Goal: Task Accomplishment & Management: Use online tool/utility

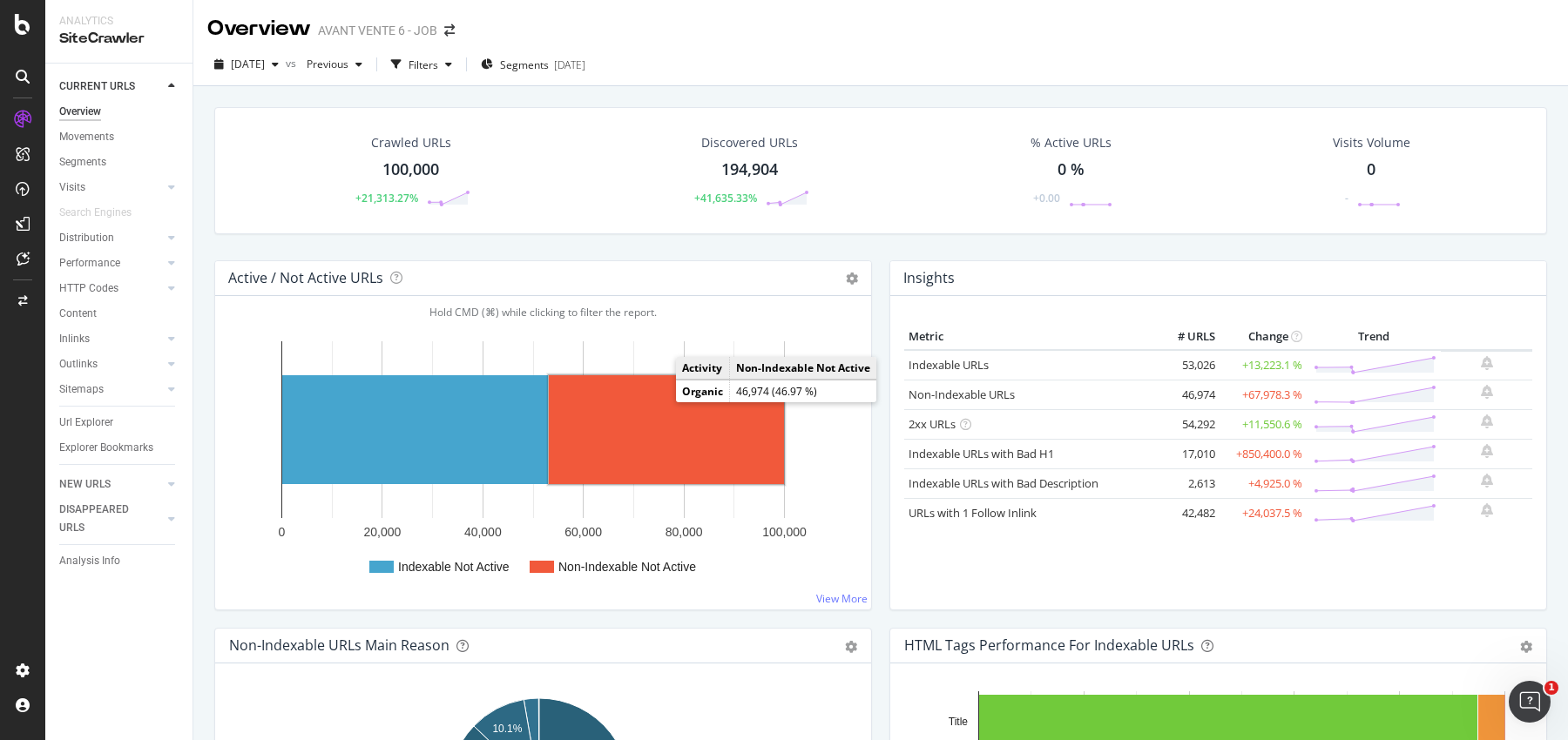
click at [677, 431] on rect "A chart." at bounding box center [666, 429] width 235 height 109
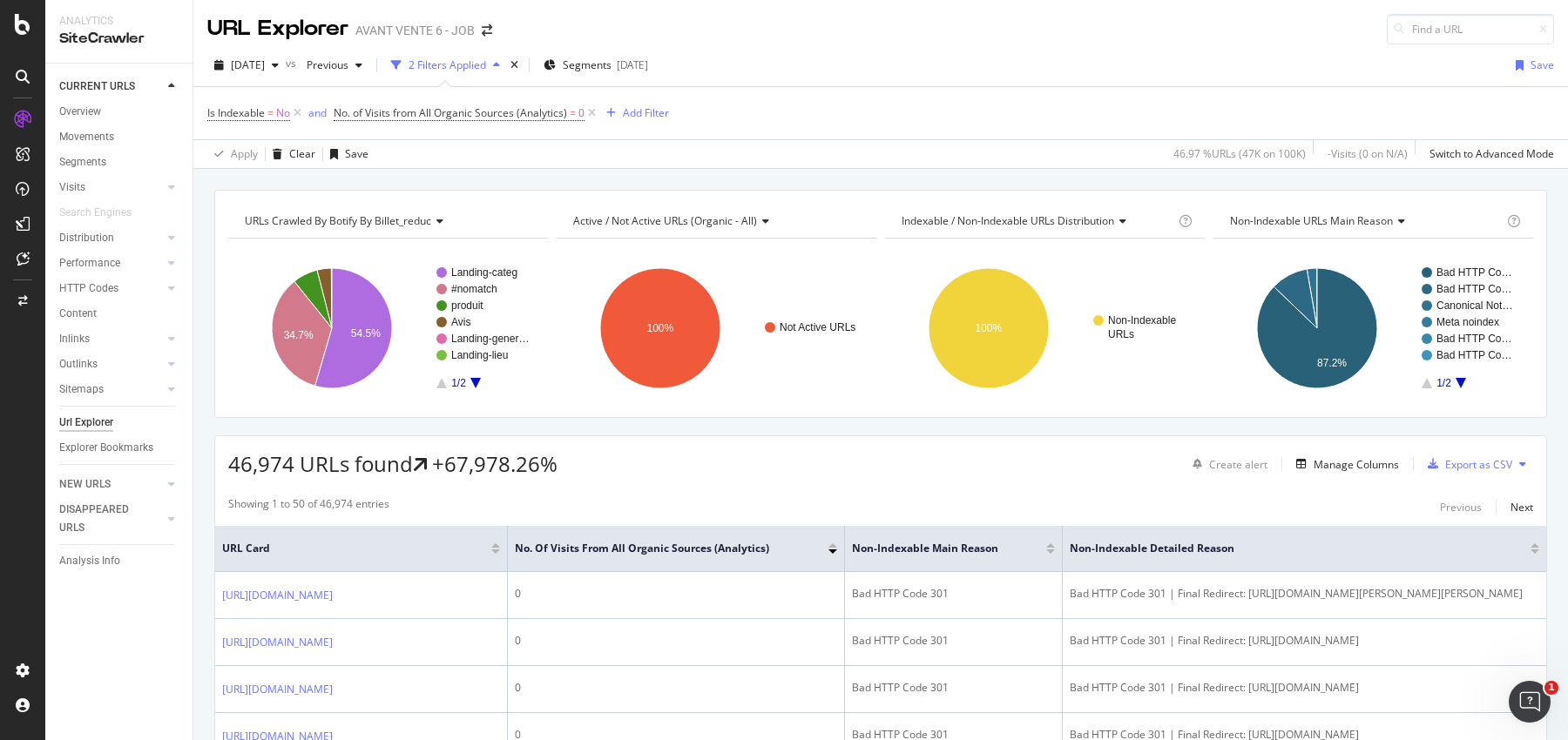
scroll to position [41, 0]
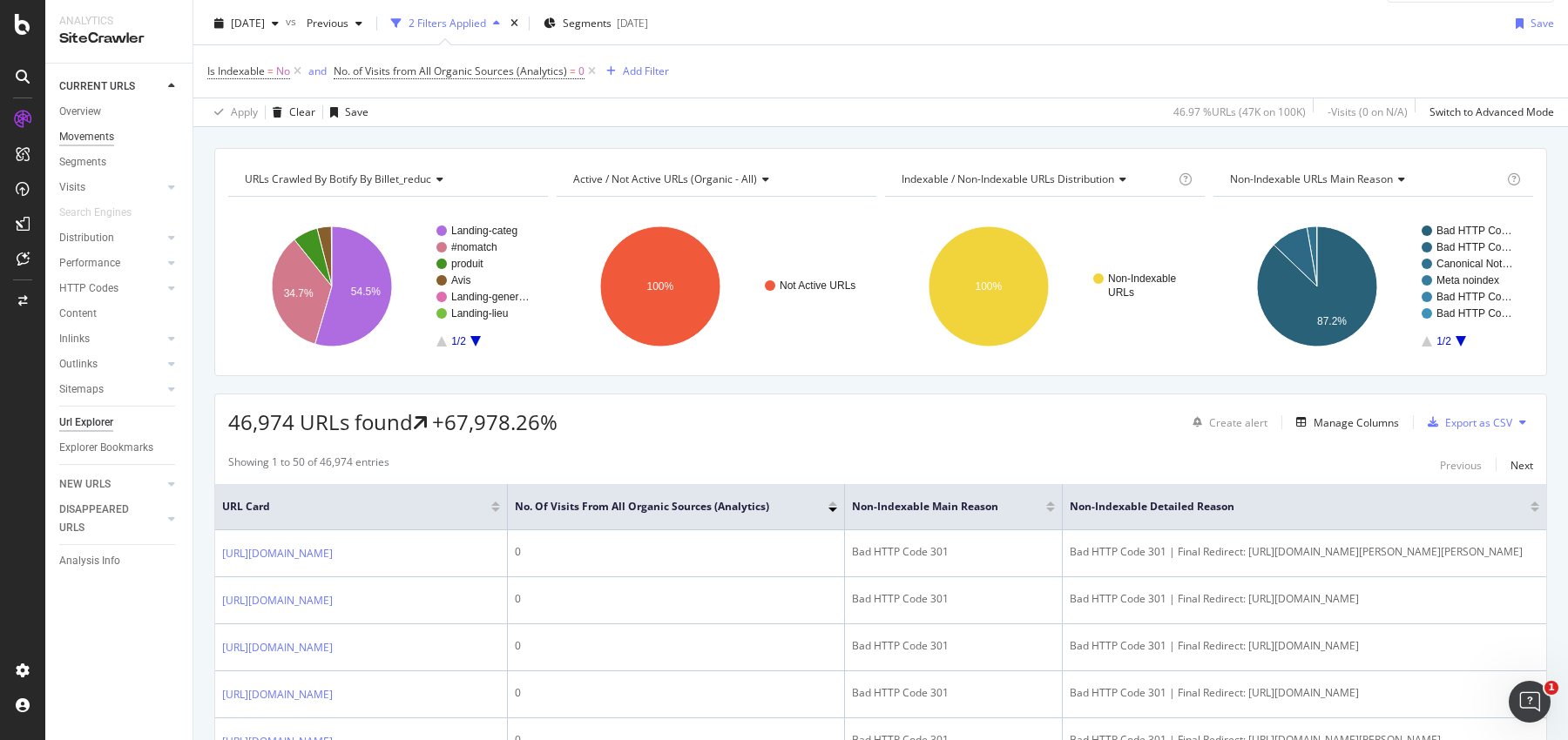
click at [81, 134] on div "Movements" at bounding box center [87, 137] width 55 height 18
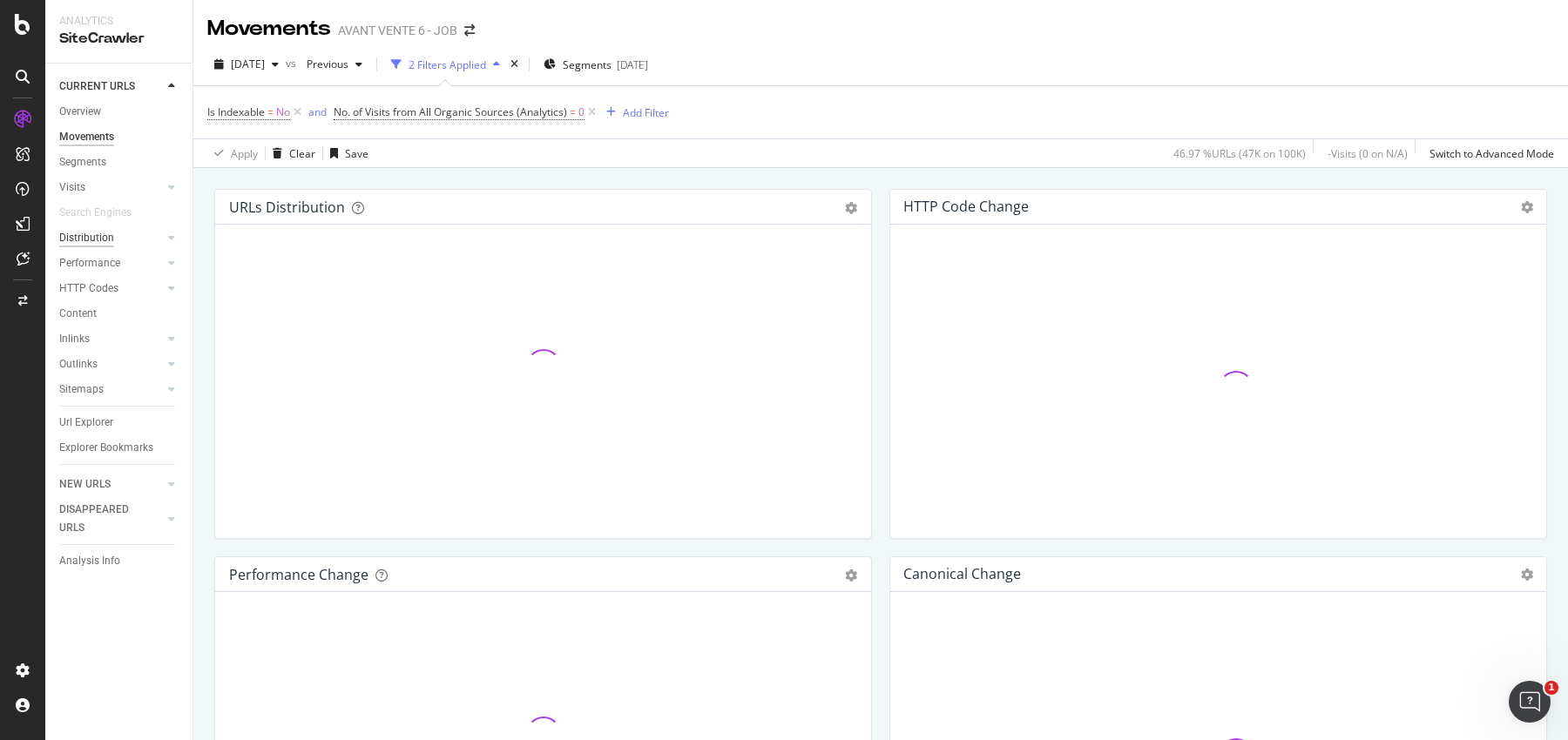
click at [88, 242] on div "Distribution" at bounding box center [87, 239] width 55 height 18
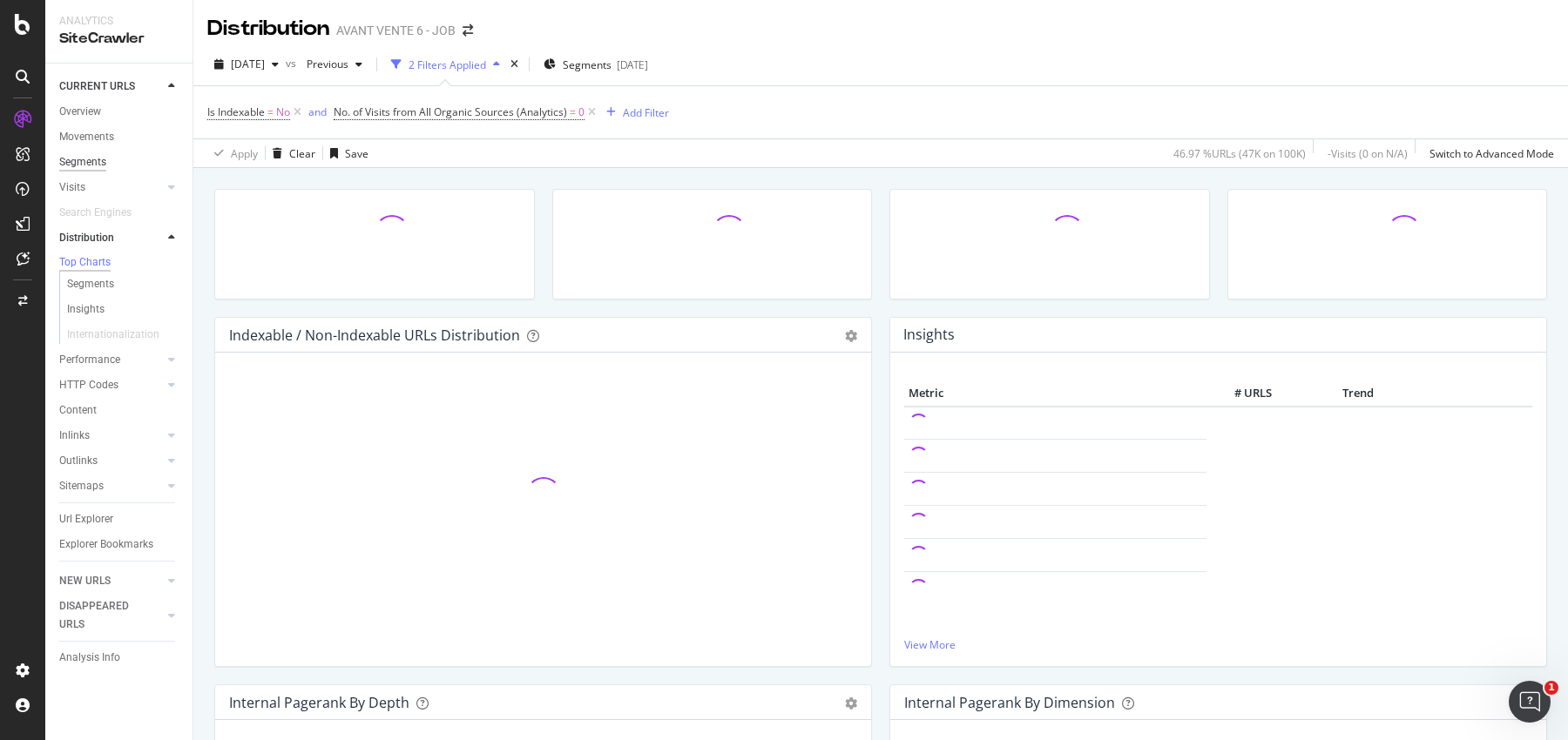
click at [85, 159] on div "Segments" at bounding box center [82, 162] width 47 height 18
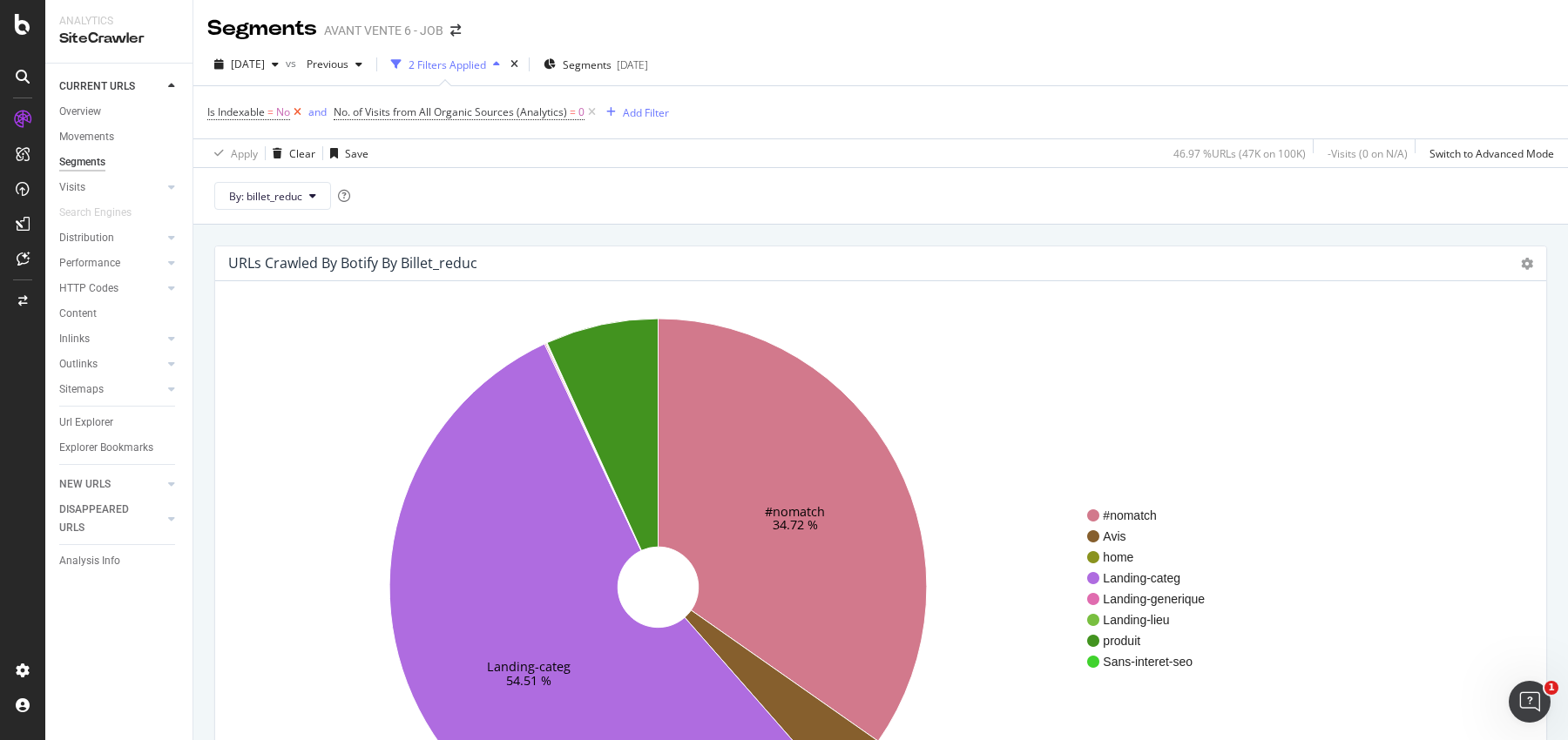
click at [295, 112] on icon at bounding box center [298, 112] width 15 height 18
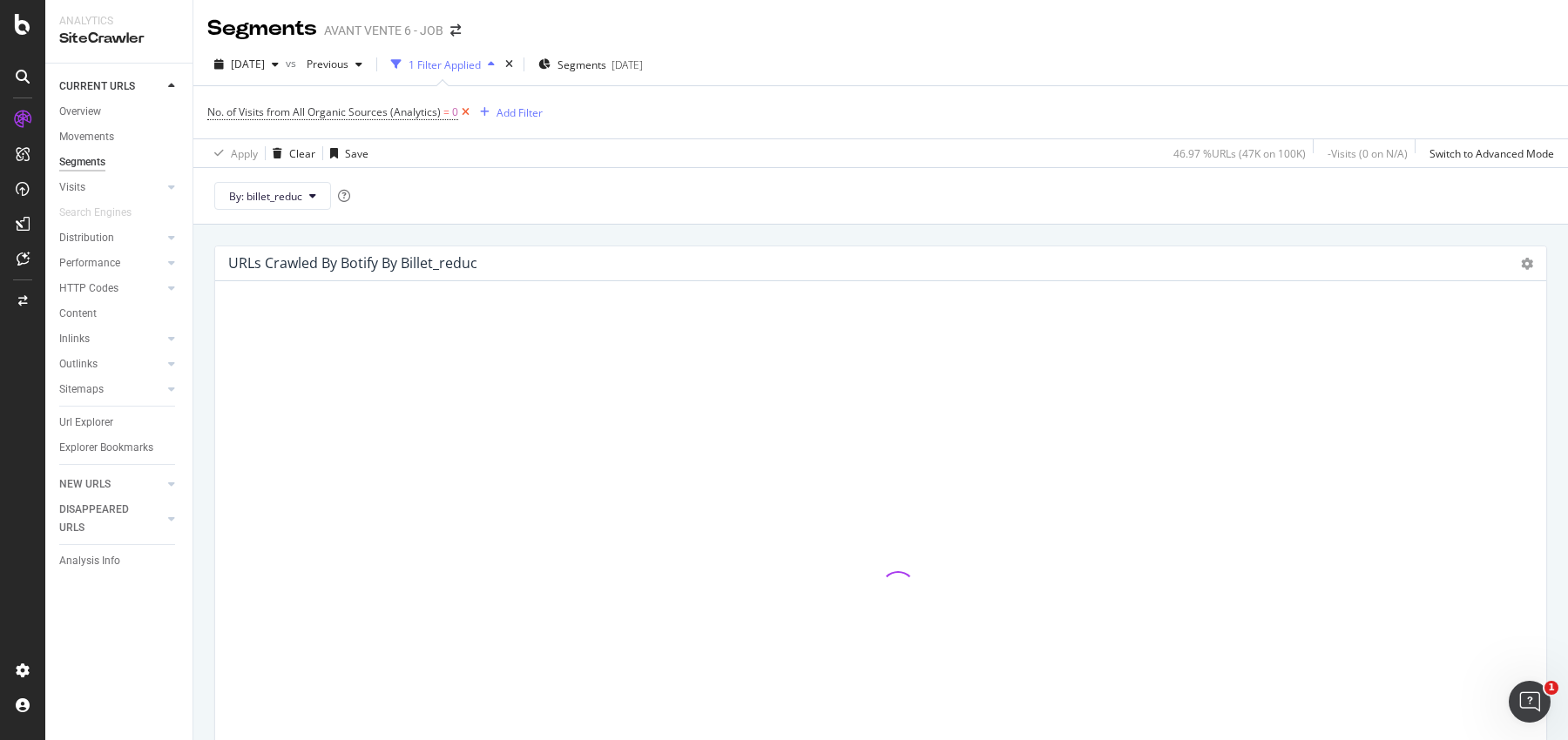
click at [466, 113] on icon at bounding box center [465, 112] width 15 height 18
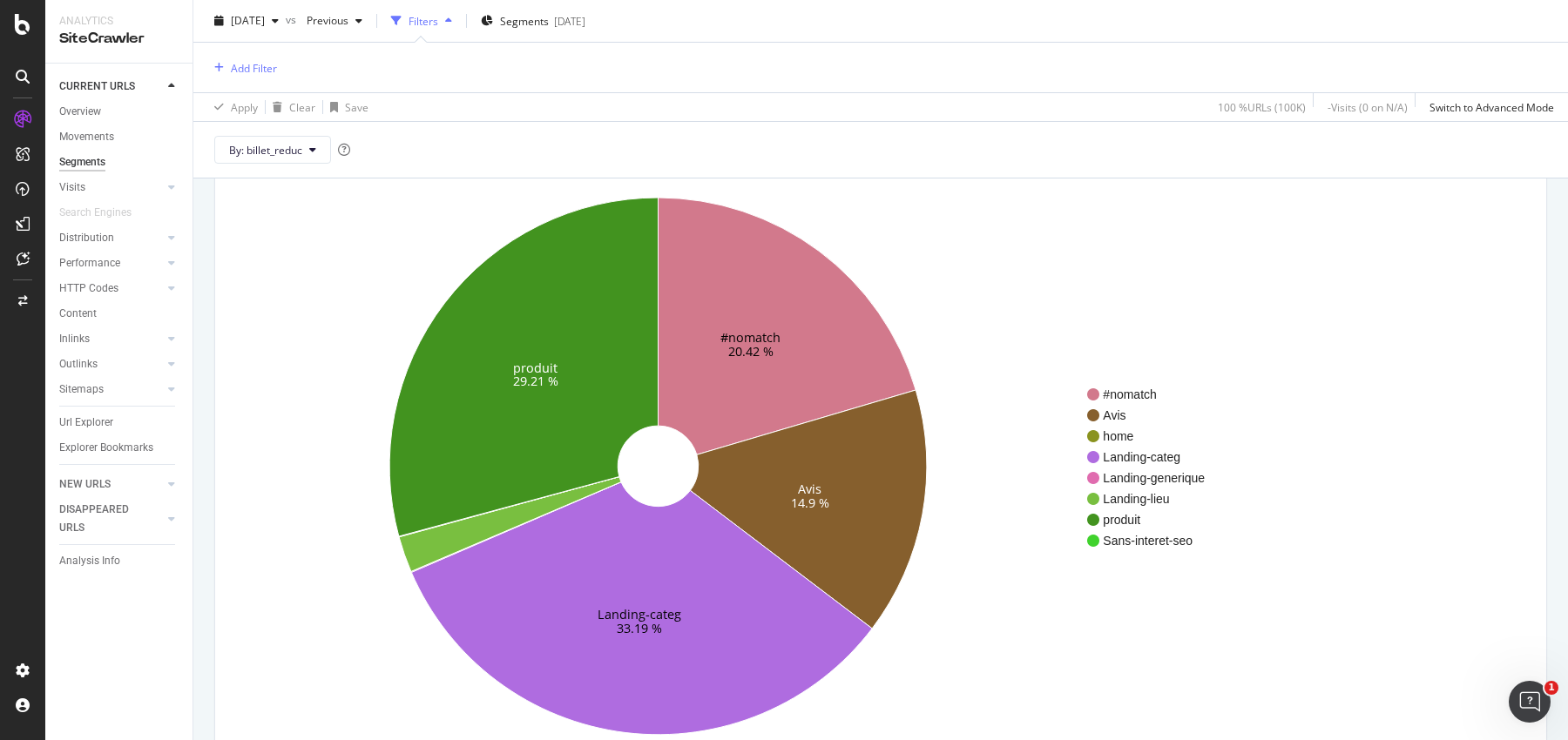
scroll to position [120, 0]
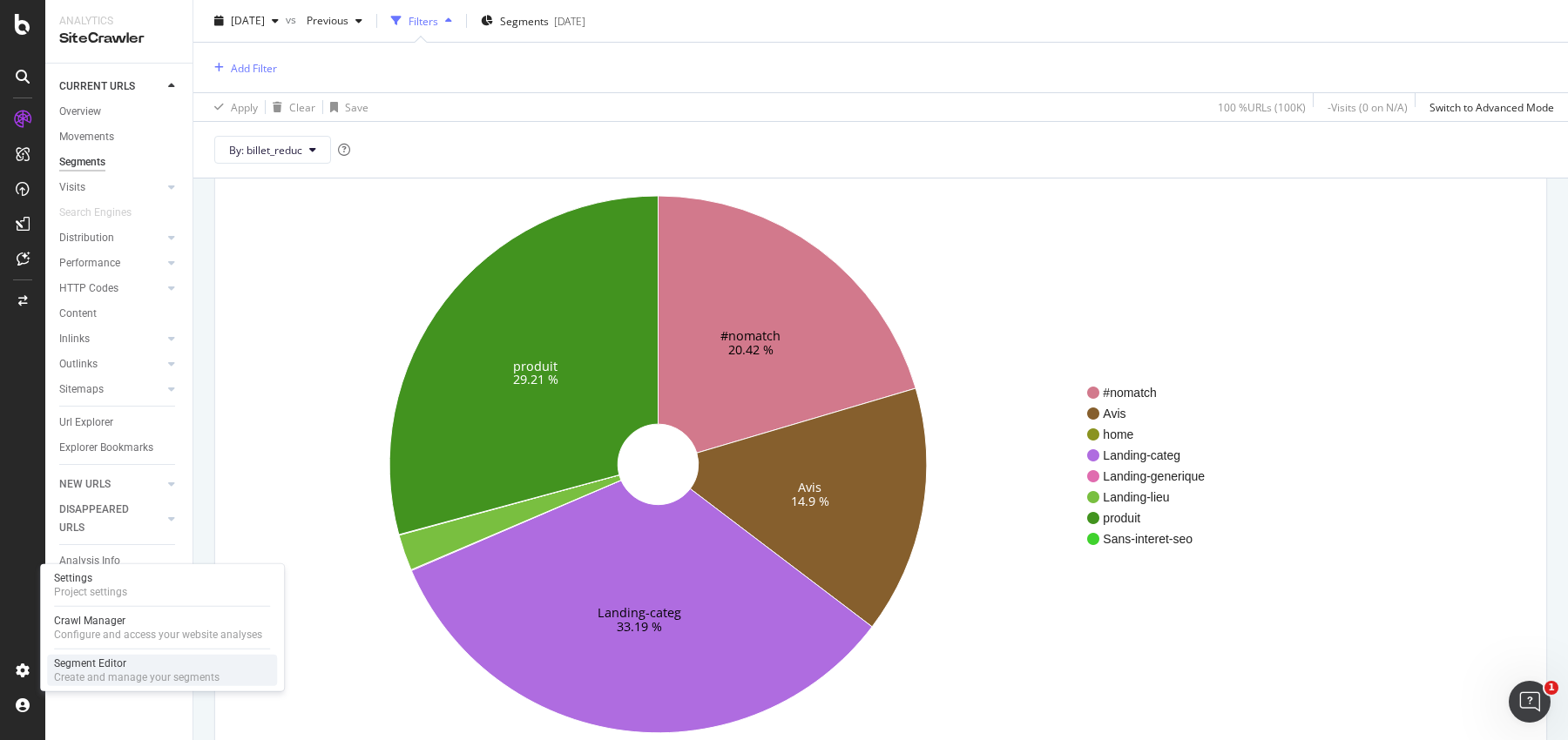
click at [112, 671] on div "Create and manage your segments" at bounding box center [137, 677] width 166 height 14
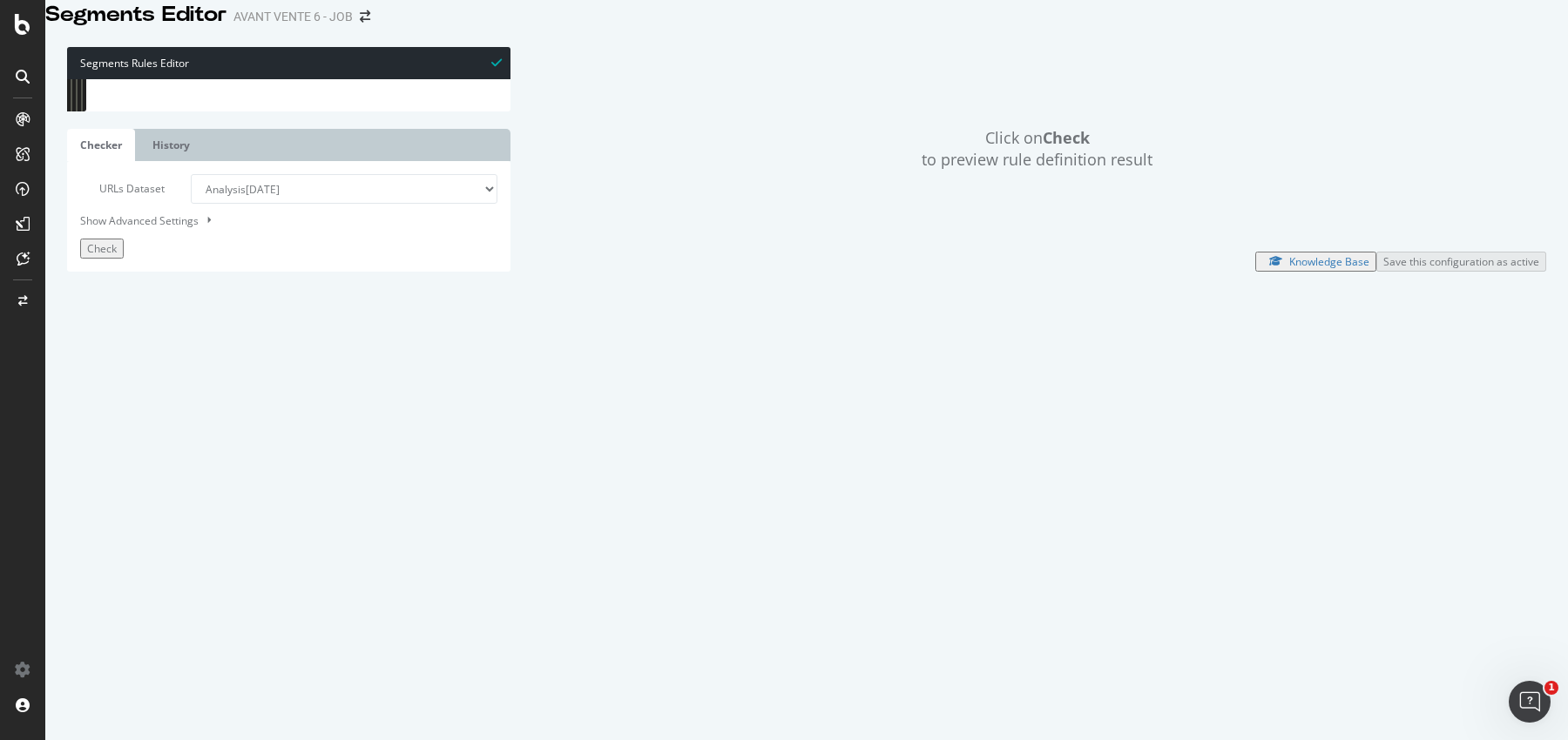
scroll to position [608, 0]
click at [108, 256] on span "Check" at bounding box center [102, 249] width 29 height 15
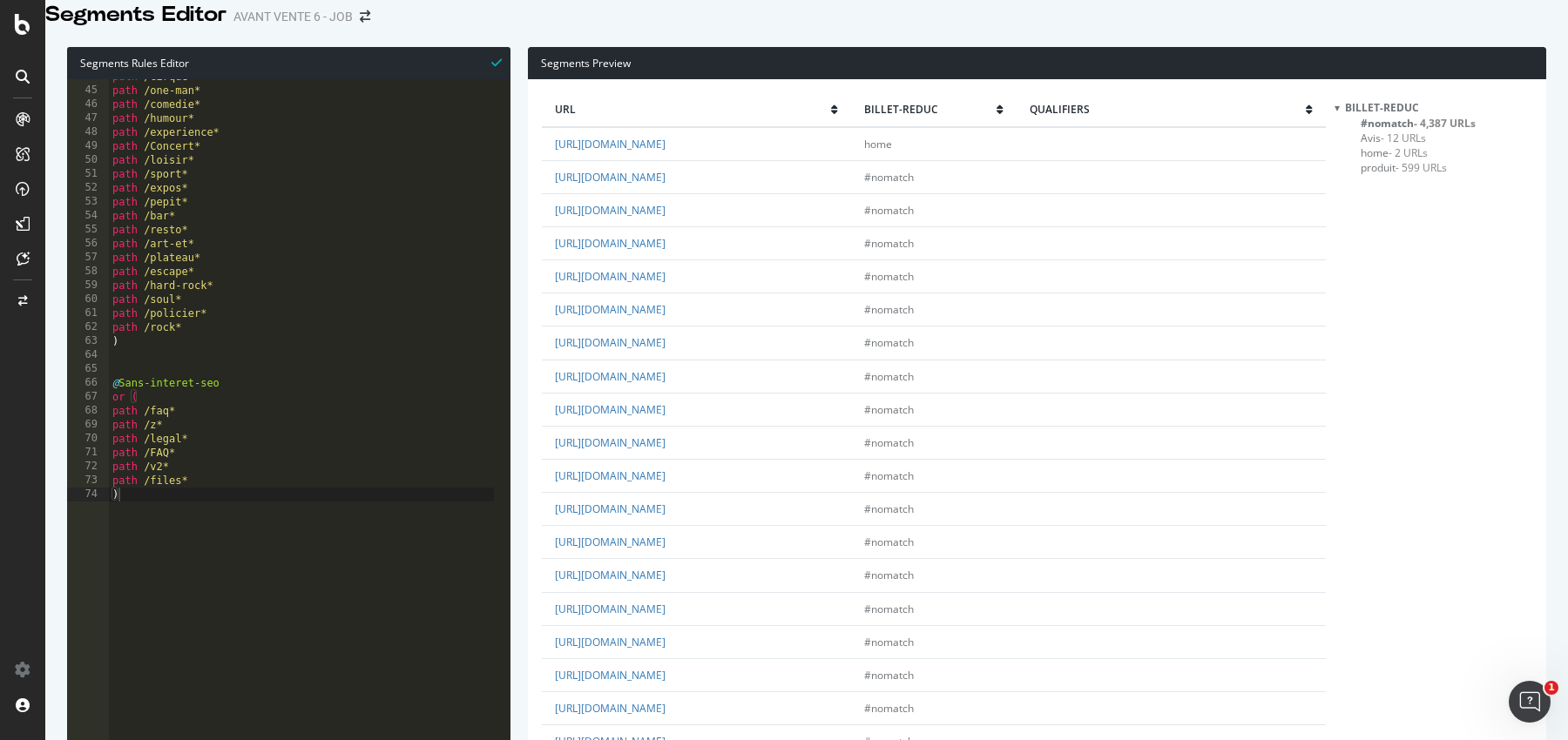
select select "analysis:20250908"
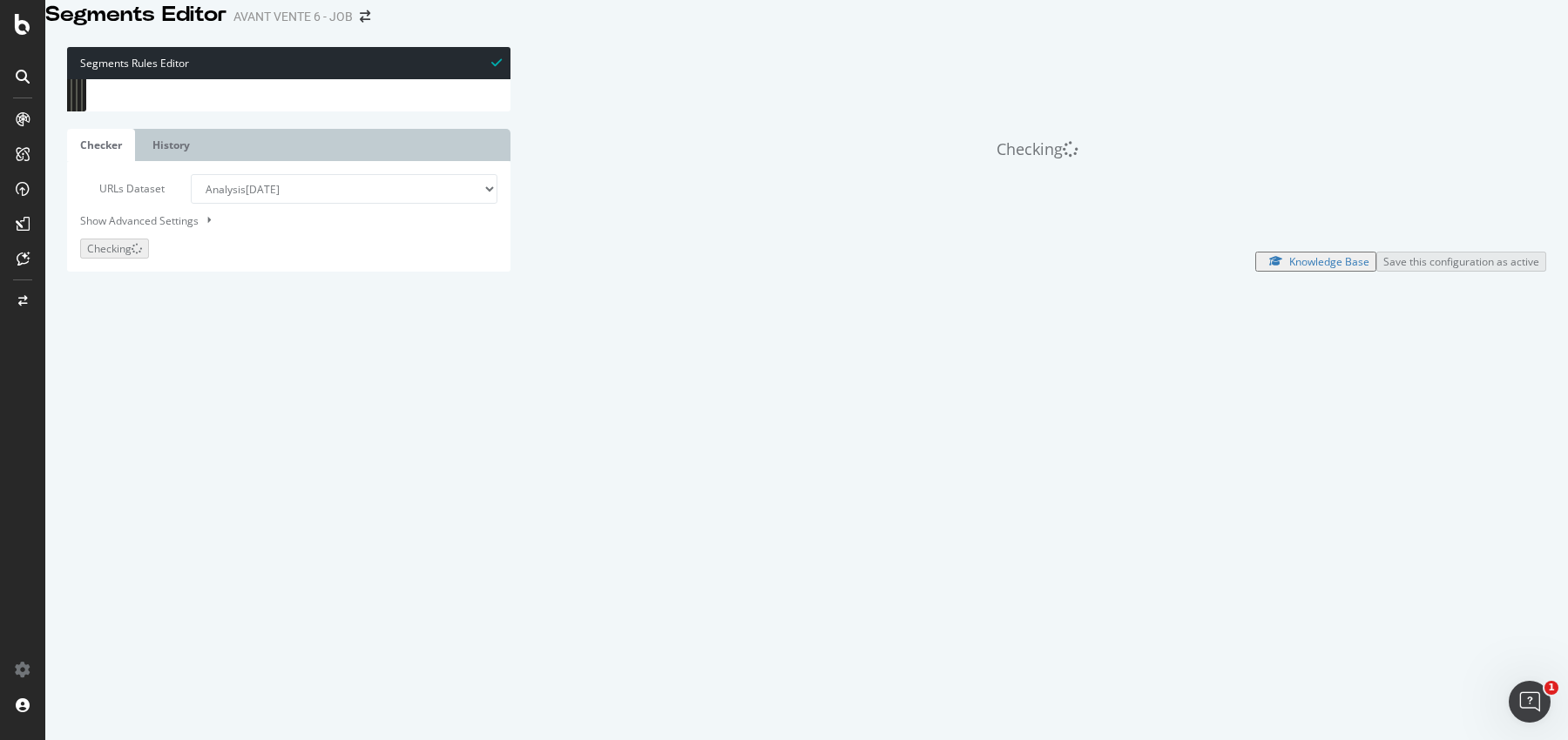
click at [235, 384] on div "path /cirque* path /one-man* path /comedie* path /humour* path /experience* pat…" at bounding box center [301, 295] width 385 height 451
click at [231, 372] on div "path /cirque* path /one-man* path /comedie* path /humour* path /experience* pat…" at bounding box center [301, 295] width 385 height 451
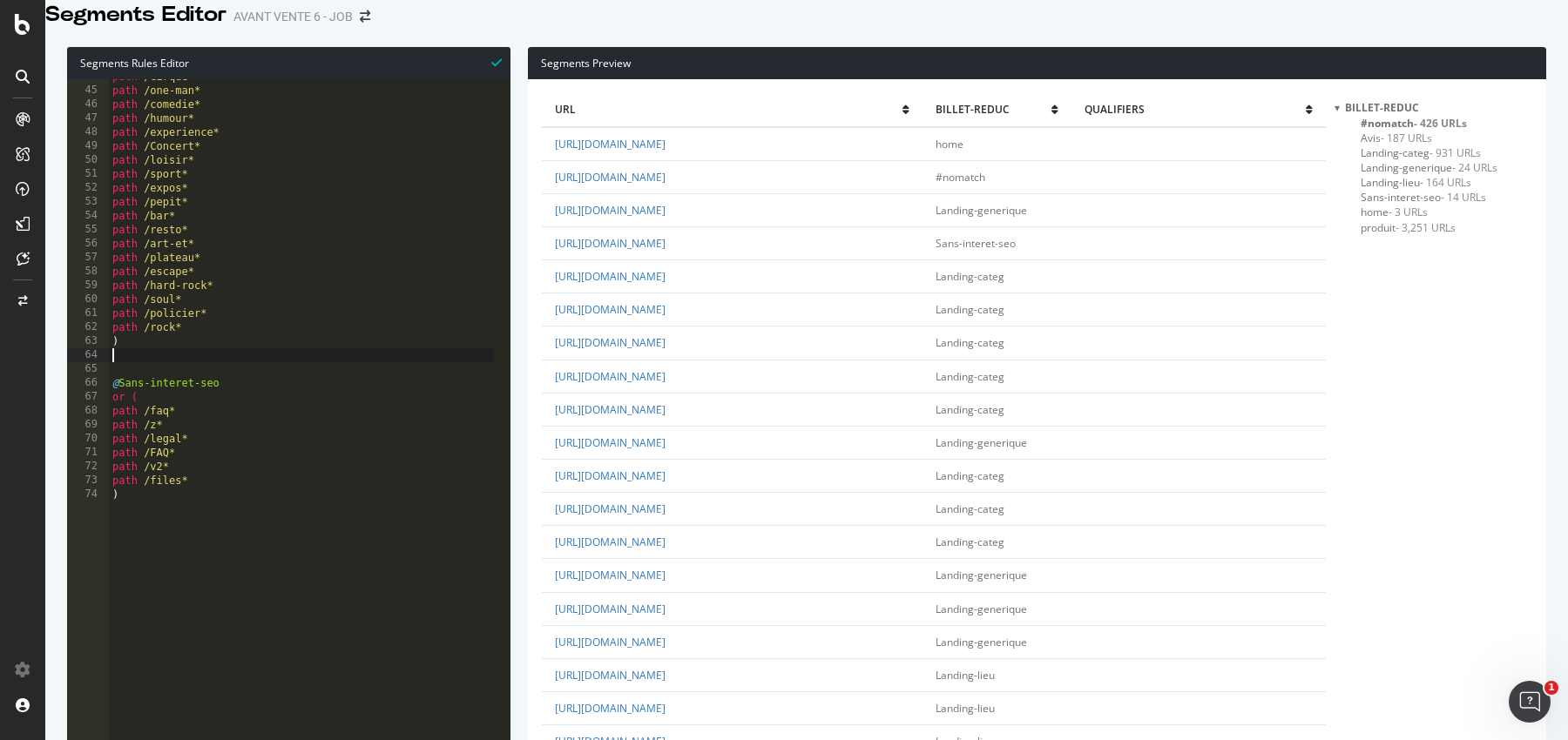
click at [1398, 131] on span "#nomatch - 426 URLs" at bounding box center [1413, 123] width 106 height 15
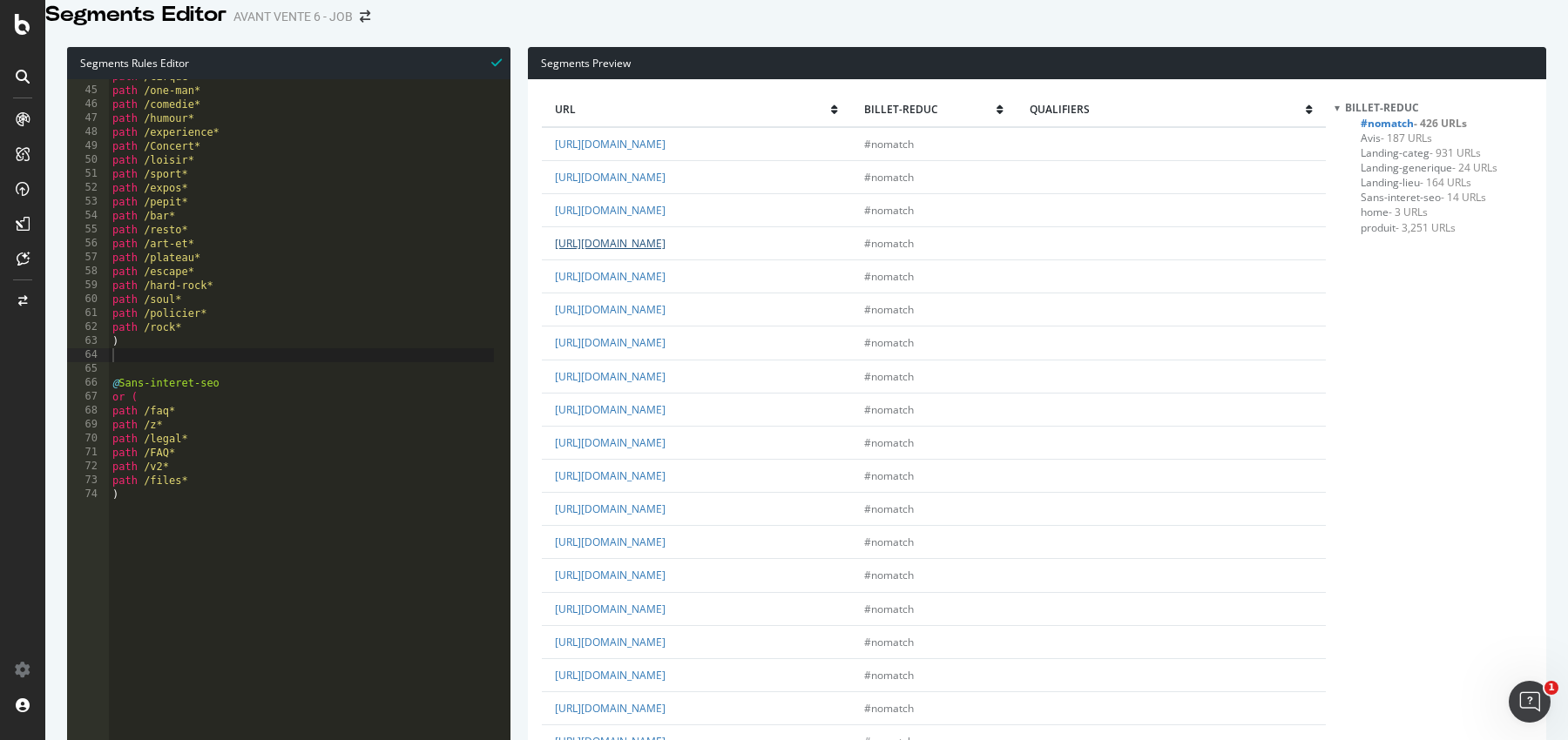
click at [665, 251] on link "[URL][DOMAIN_NAME]" at bounding box center [610, 243] width 111 height 15
click at [665, 517] on link "[URL][DOMAIN_NAME]" at bounding box center [610, 509] width 111 height 15
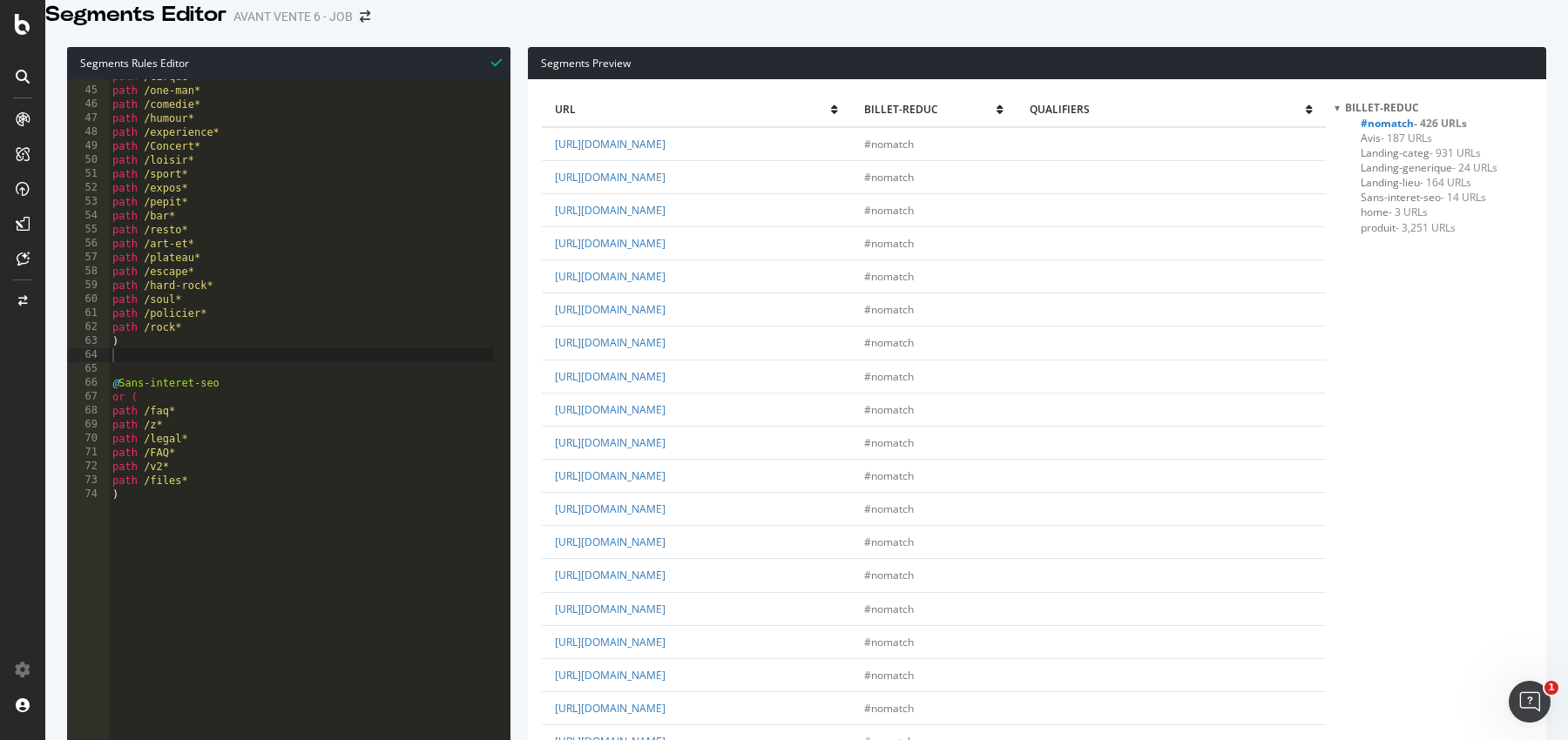
scroll to position [1333, 0]
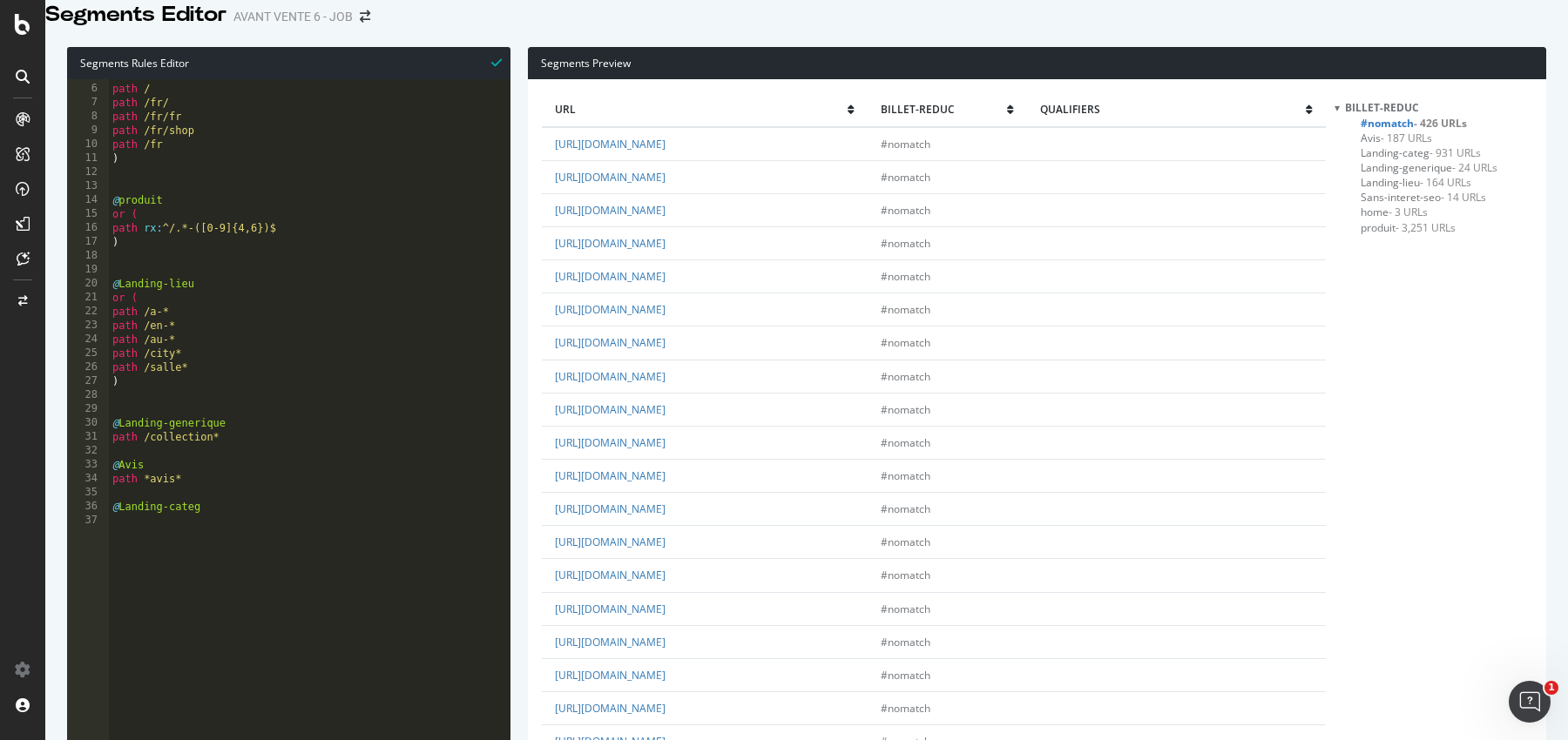
click at [1370, 146] on span "Avis - 187 URLs" at bounding box center [1397, 138] width 72 height 15
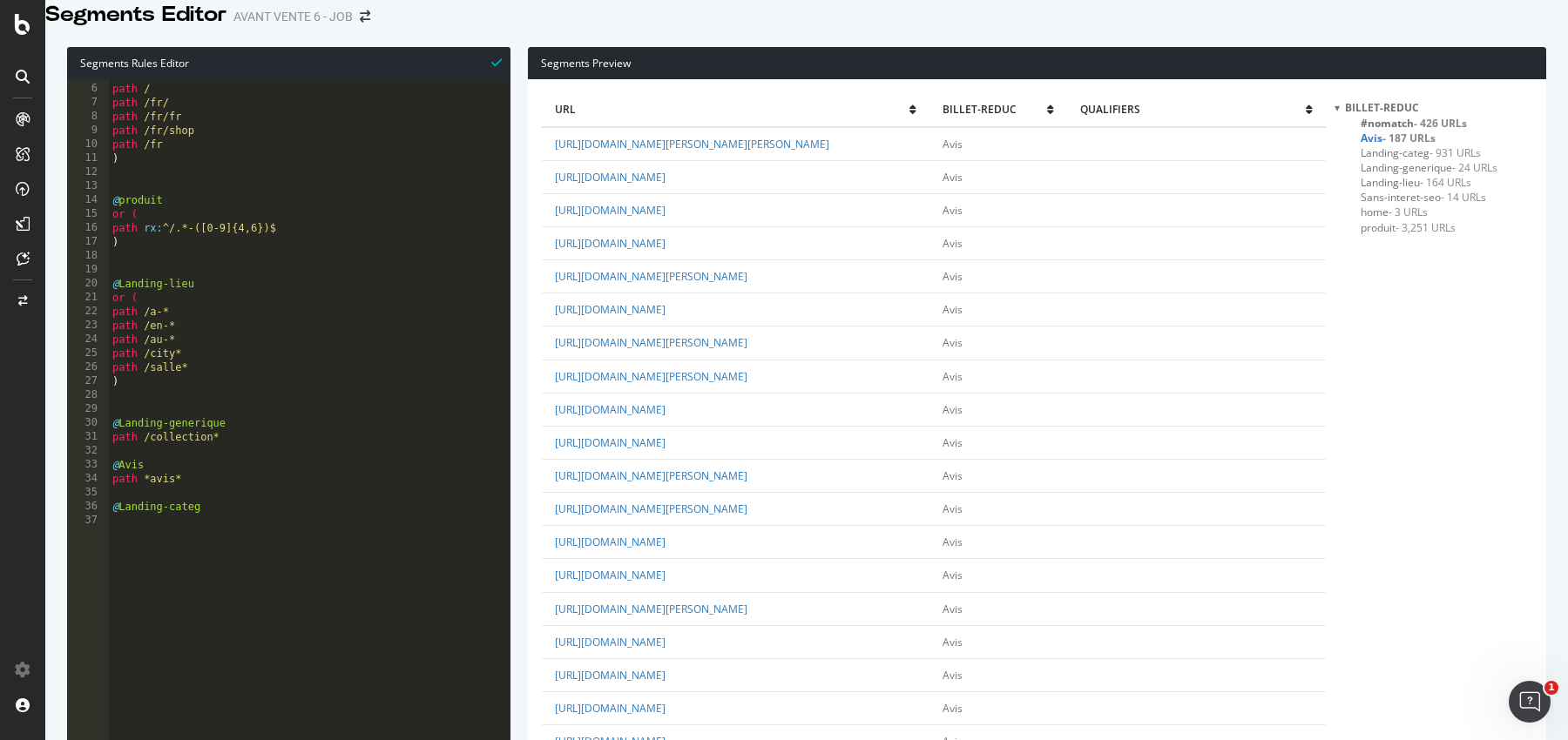
scroll to position [0, 0]
click at [1393, 175] on span "Landing-generique - 24 URLs" at bounding box center [1429, 168] width 136 height 15
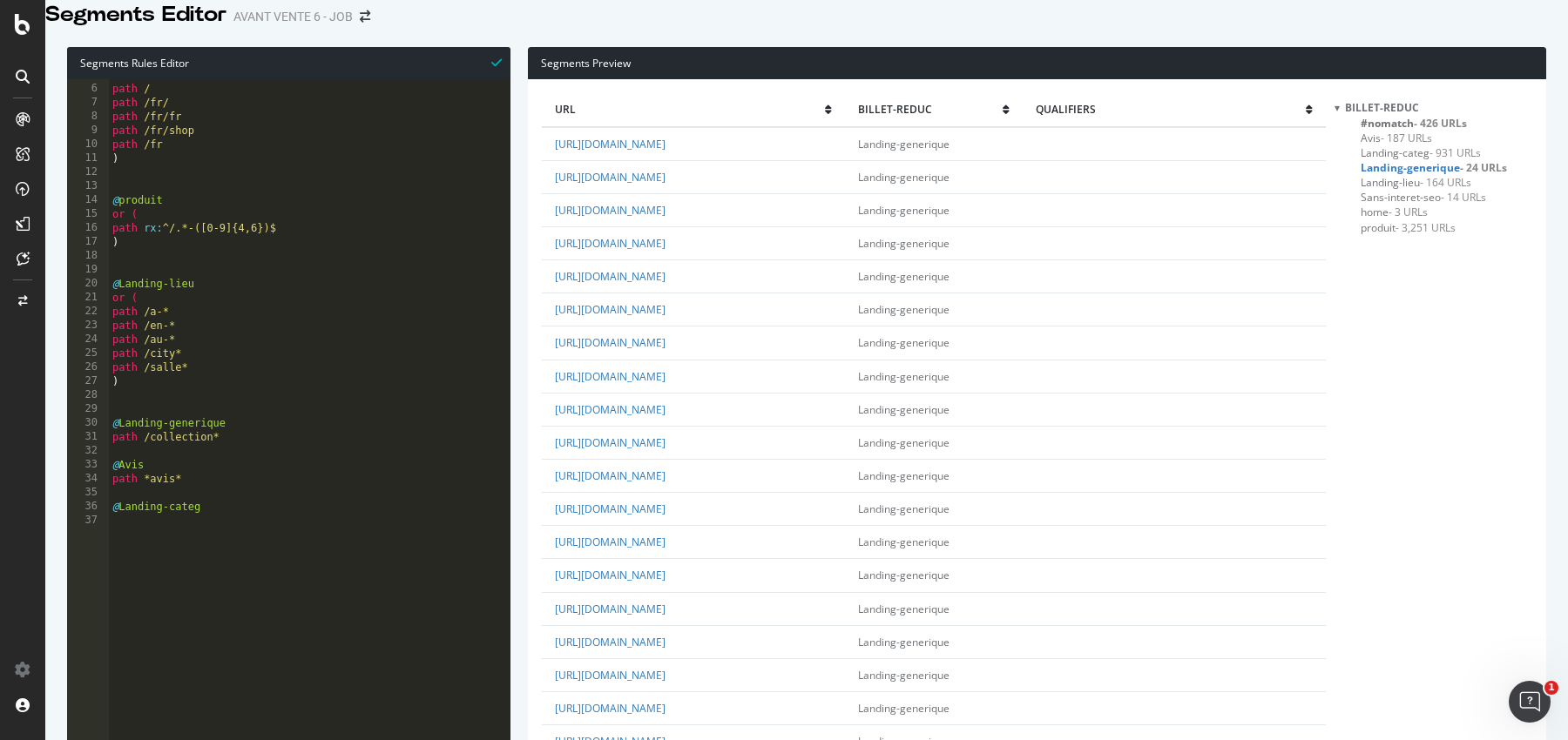
scroll to position [43, 0]
click at [1394, 205] on span "Sans-interet-seo - 14 URLs" at bounding box center [1423, 197] width 125 height 15
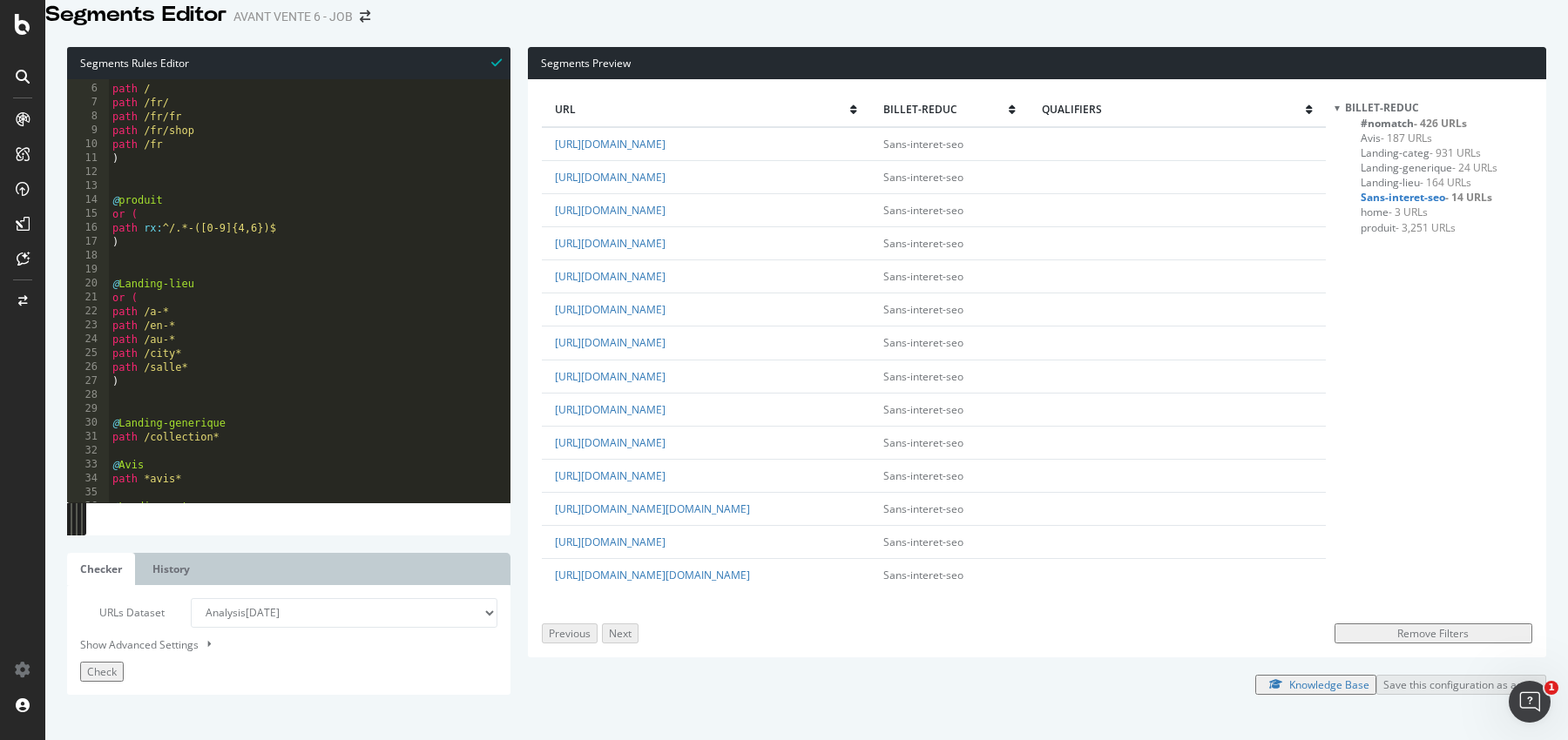
scroll to position [0, 0]
click at [1393, 190] on span "Landing-lieu - 164 URLs" at bounding box center [1416, 182] width 111 height 15
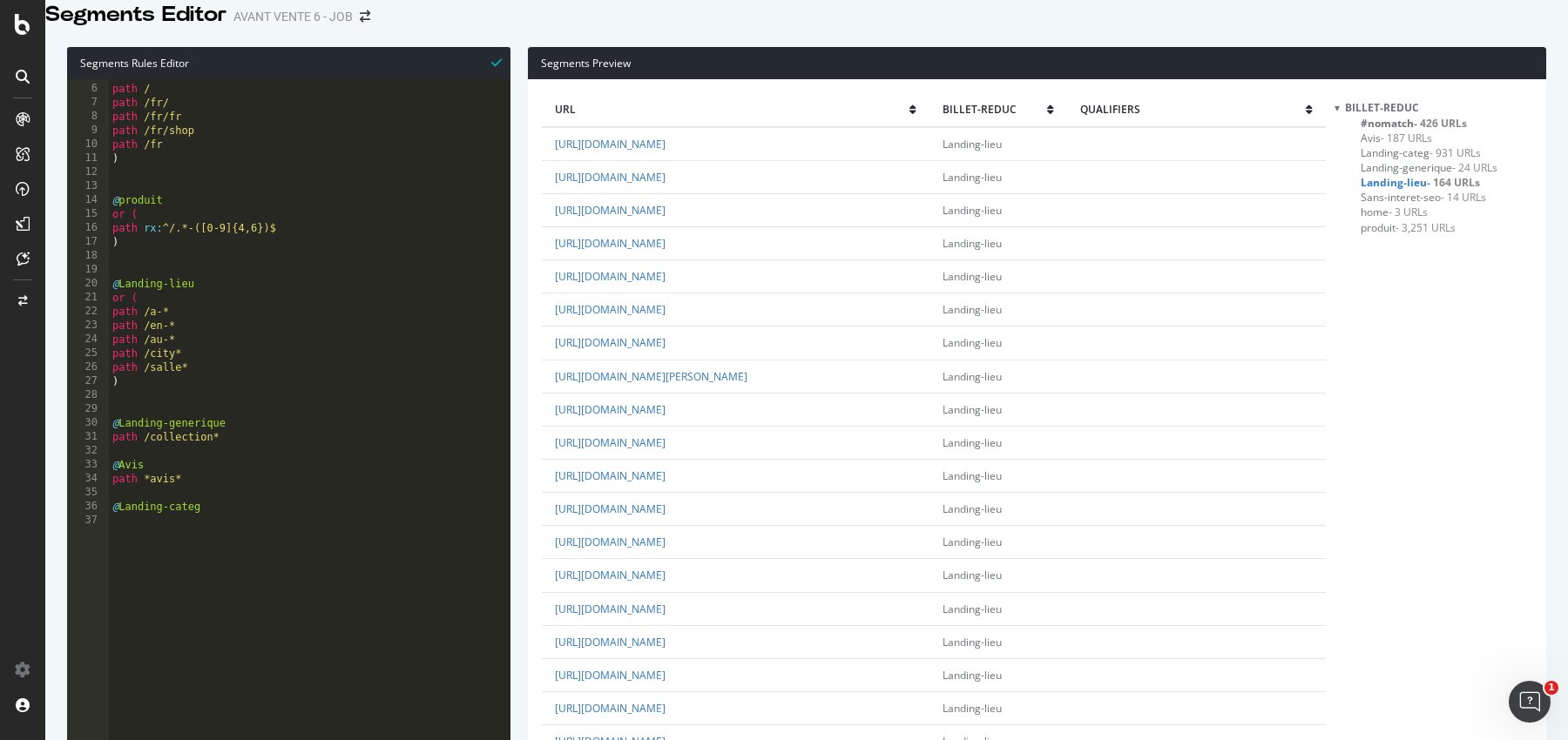
click at [1399, 235] on span "- 3,251 URLs" at bounding box center [1424, 228] width 60 height 15
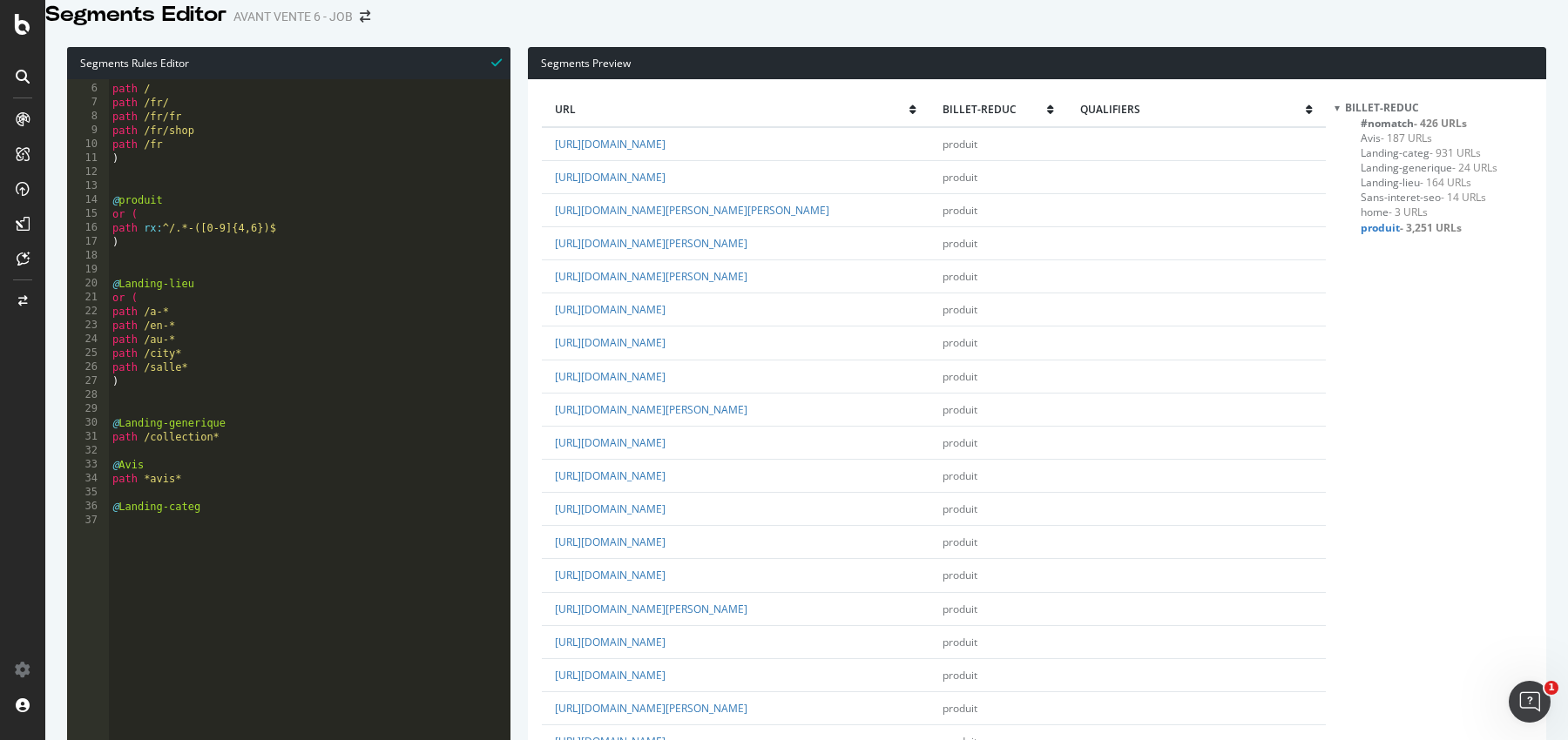
click at [1384, 131] on span "#nomatch - 426 URLs" at bounding box center [1413, 123] width 106 height 15
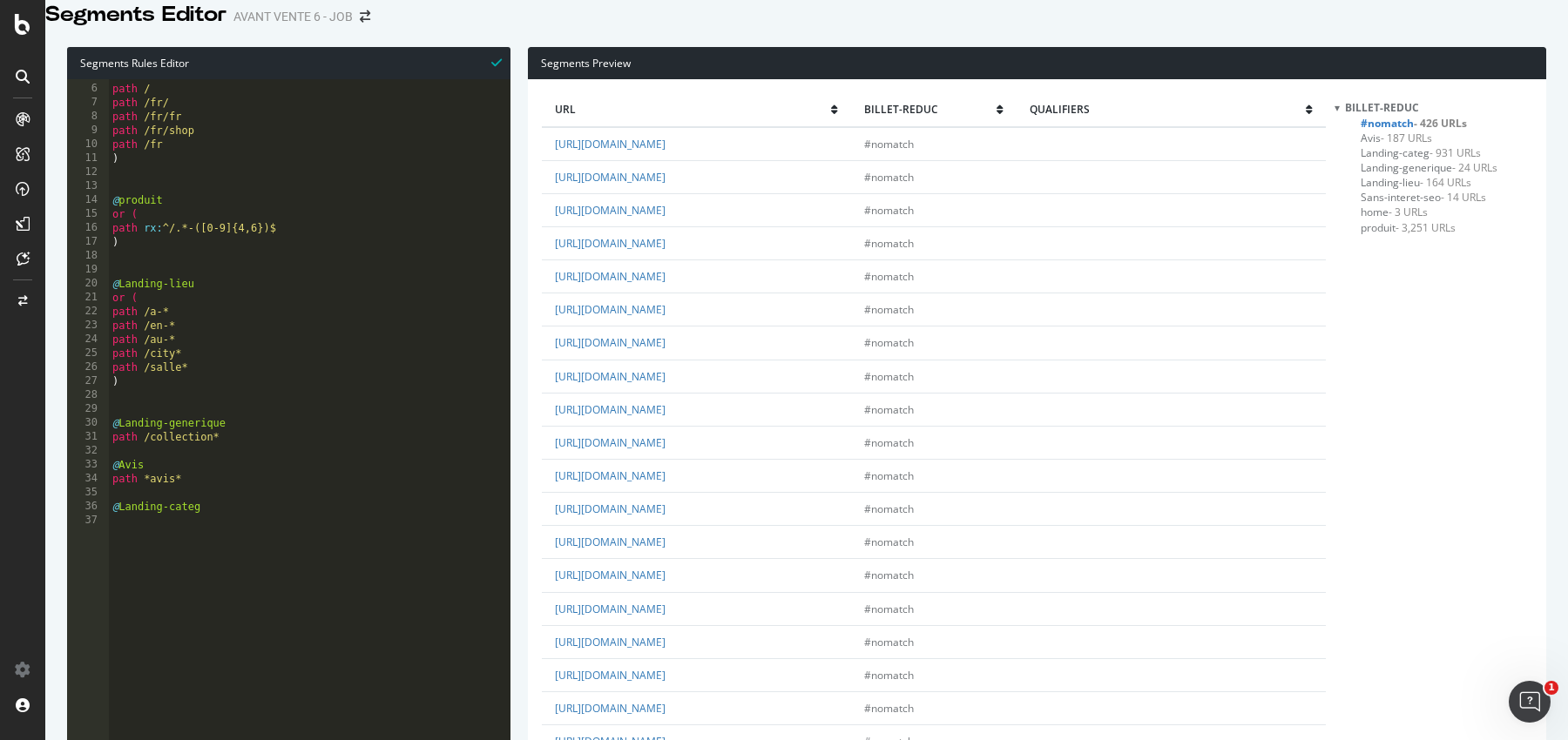
scroll to position [2862, 0]
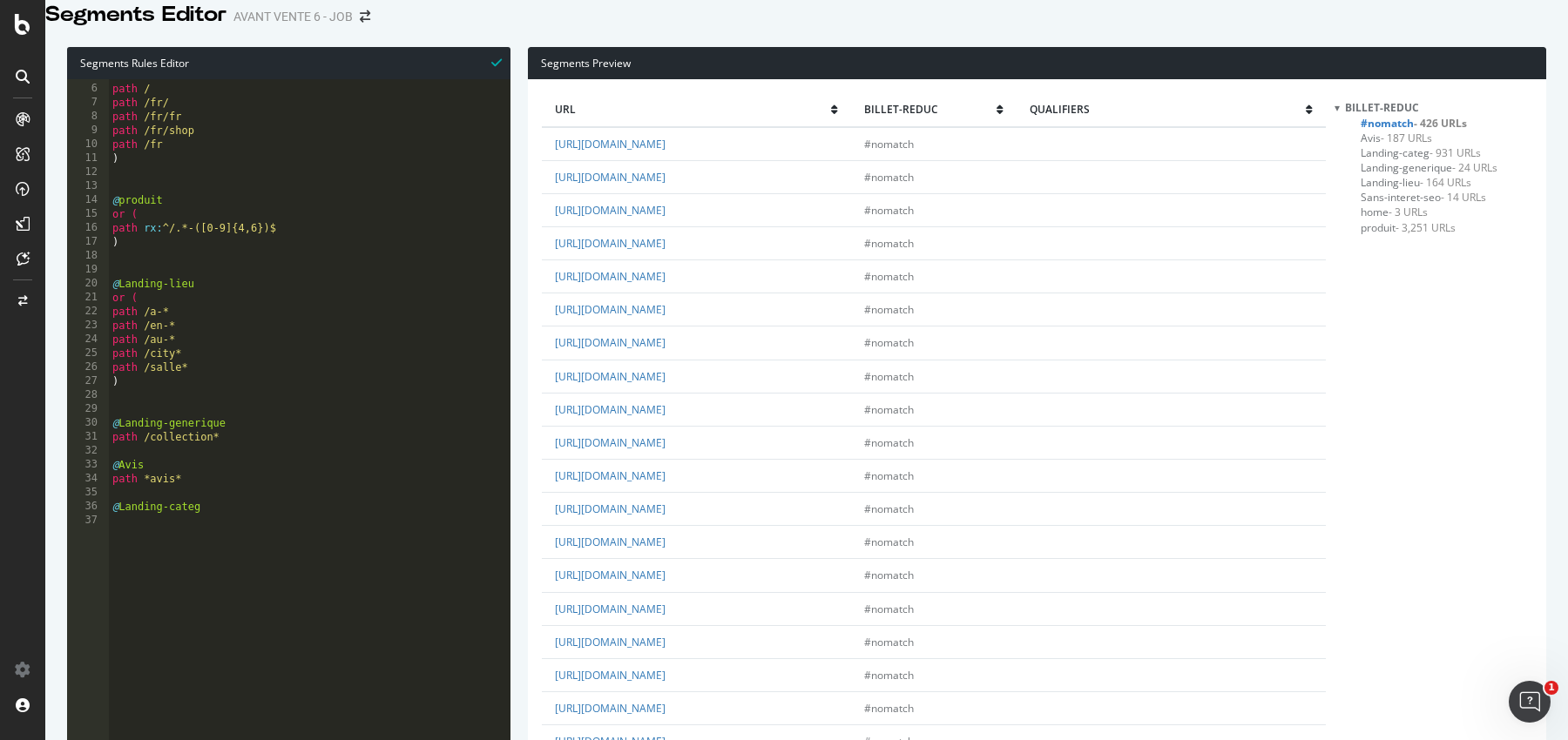
click at [659, 517] on link "[URL][DOMAIN_NAME]" at bounding box center [610, 509] width 111 height 15
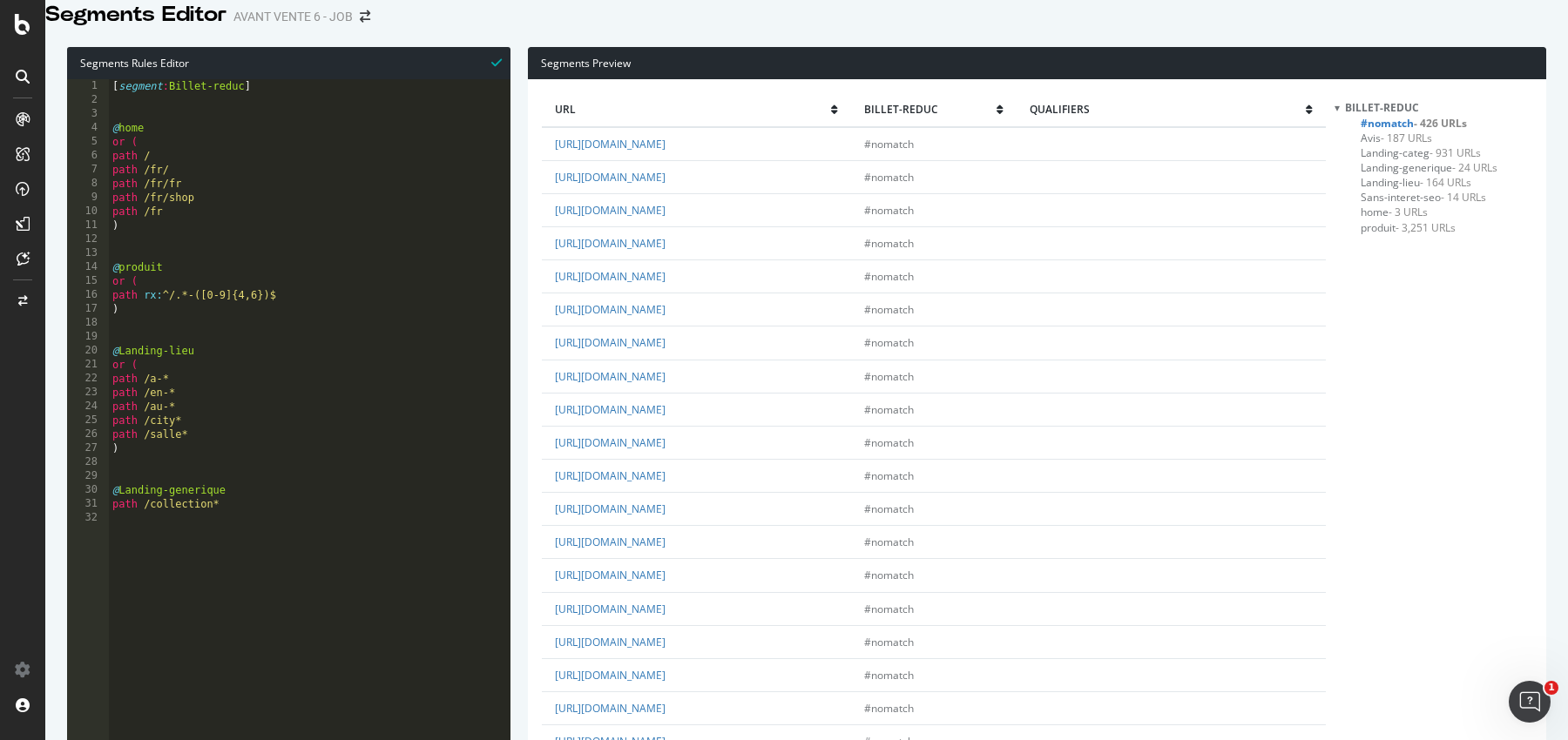
click at [763, 17] on div "Segments Editor AVANT VENTE 6 - JOB" at bounding box center [806, 15] width 1522 height 29
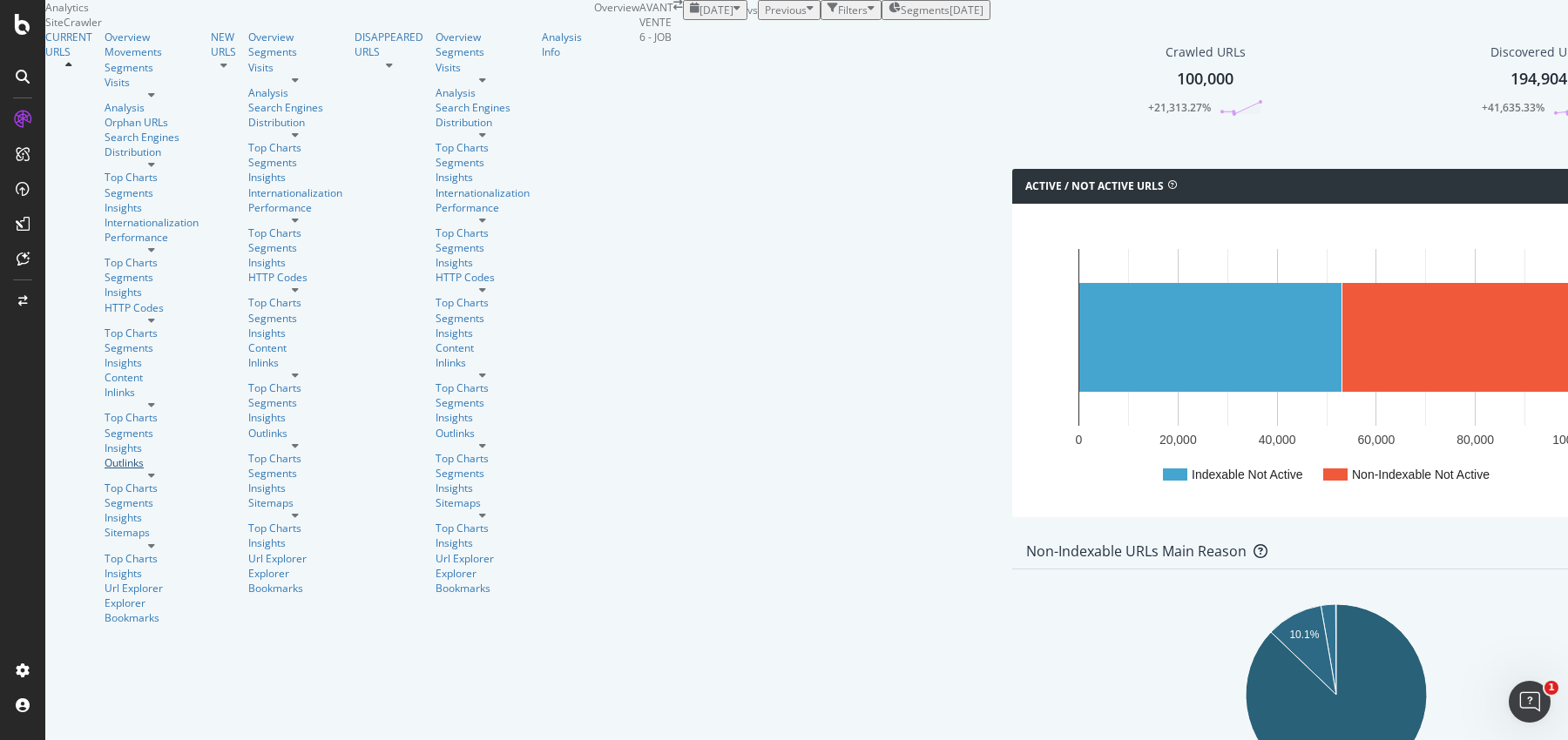
click at [104, 455] on link "Outlinks" at bounding box center [151, 463] width 94 height 15
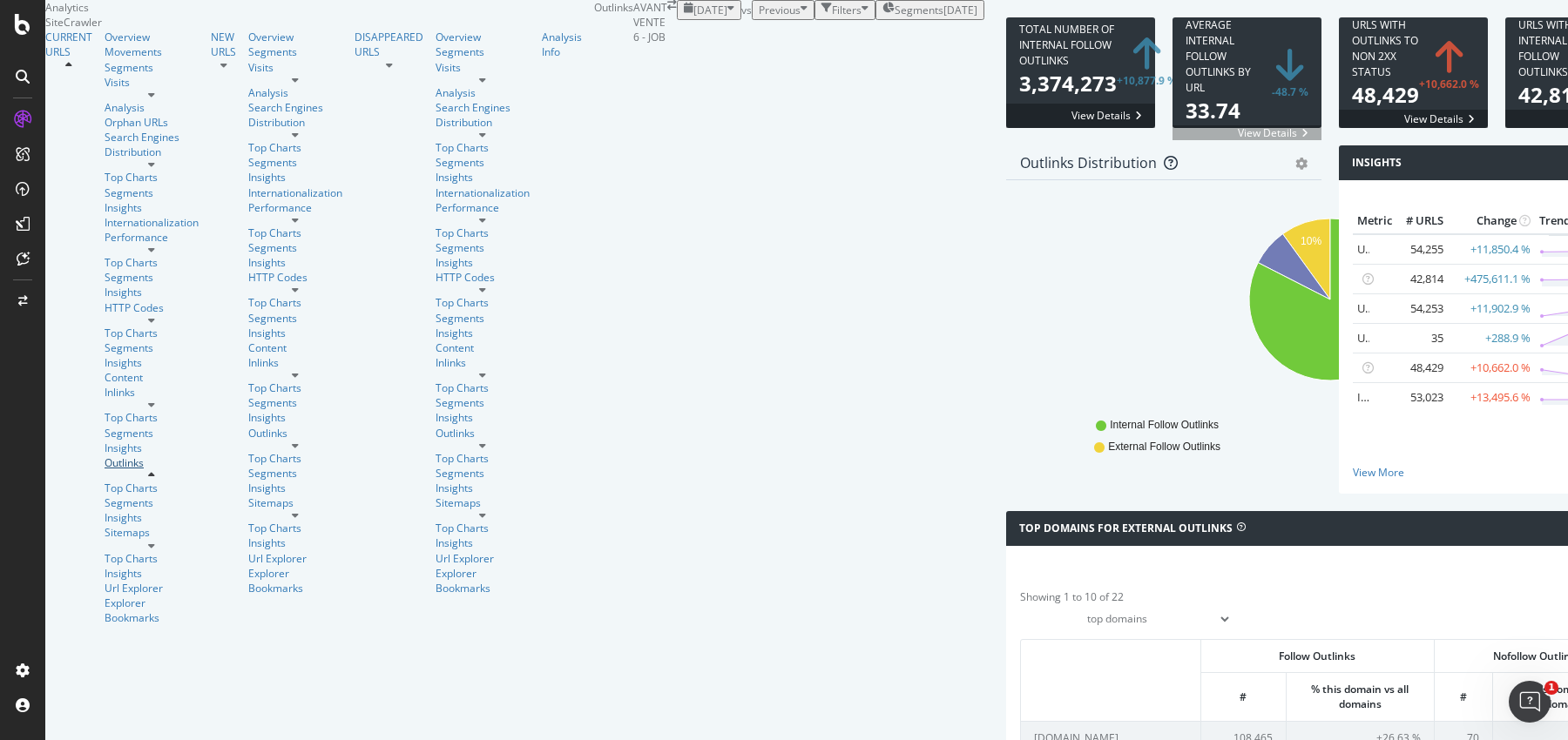
scroll to position [563, 0]
click at [104, 44] on div "Overview" at bounding box center [151, 37] width 94 height 15
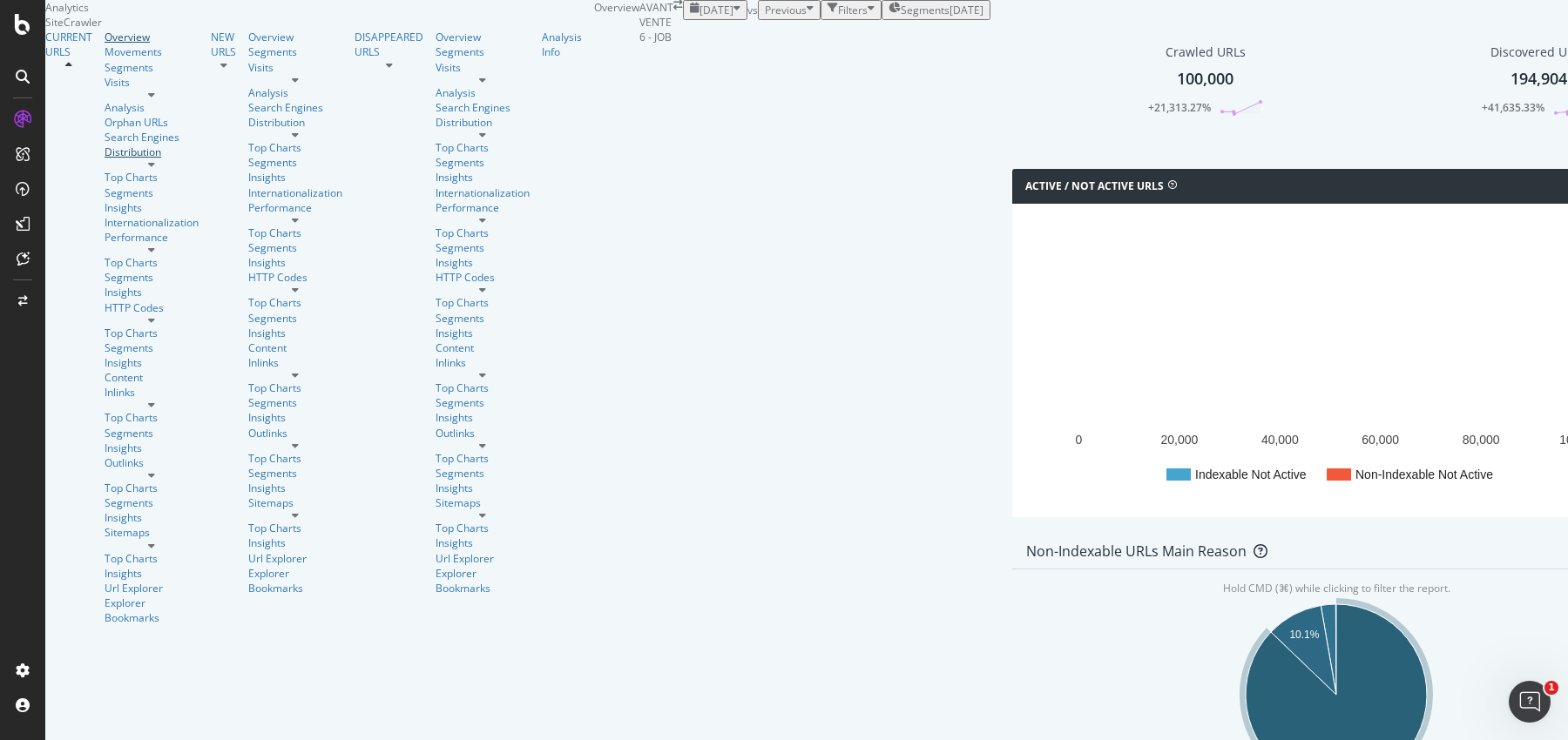
scroll to position [802, 0]
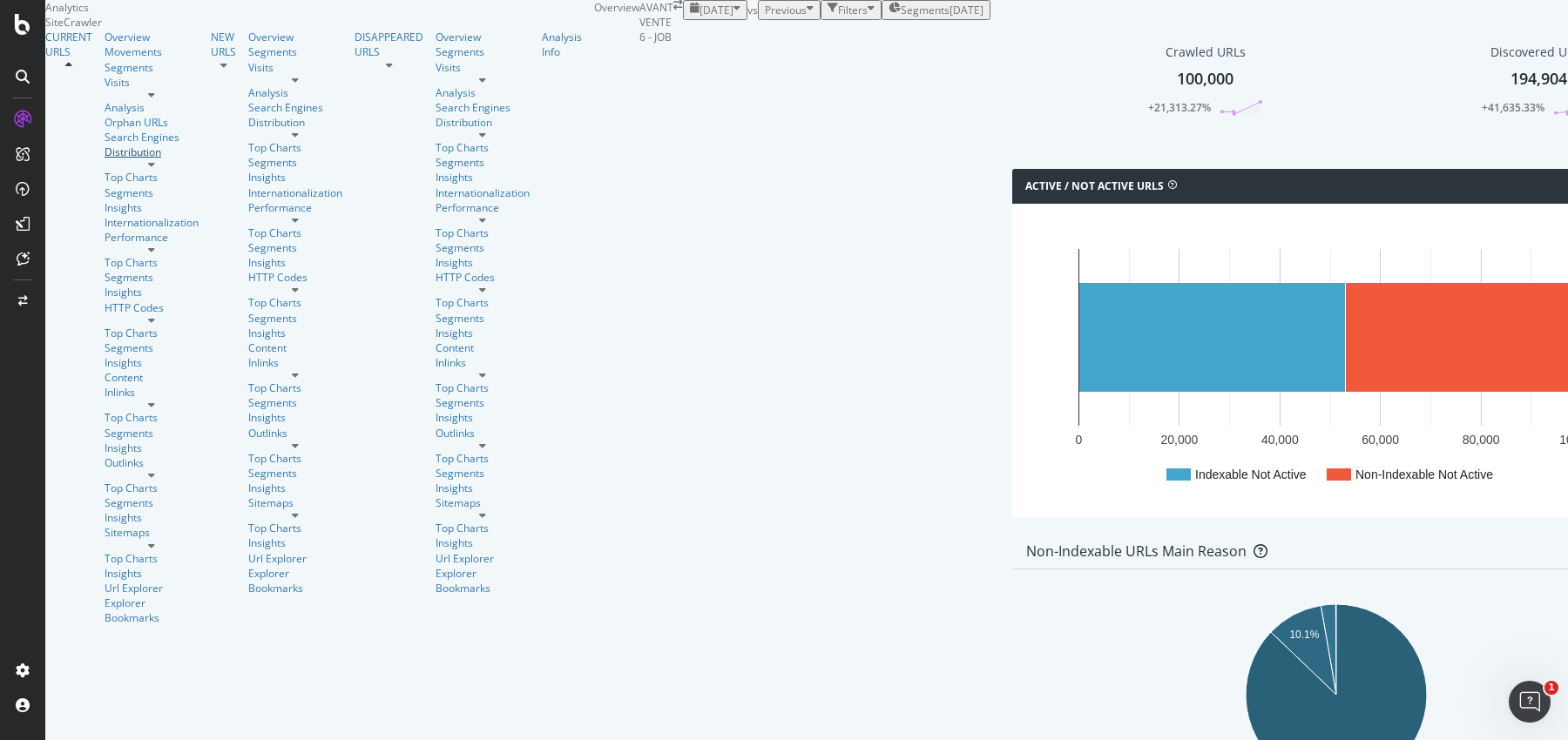
click at [104, 159] on div "Distribution" at bounding box center [151, 152] width 94 height 15
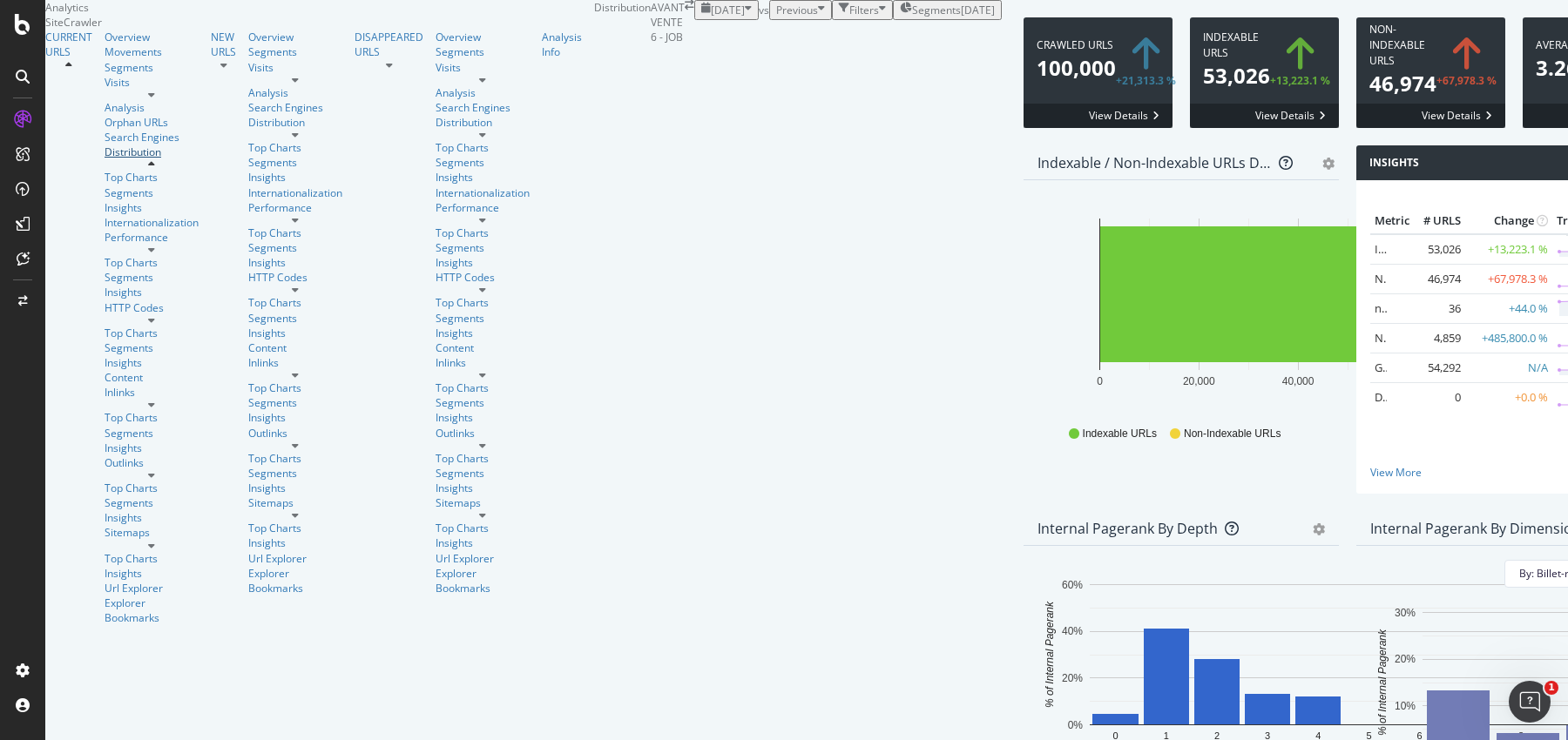
scroll to position [533, 0]
click at [104, 75] on div "Segments" at bounding box center [151, 67] width 94 height 15
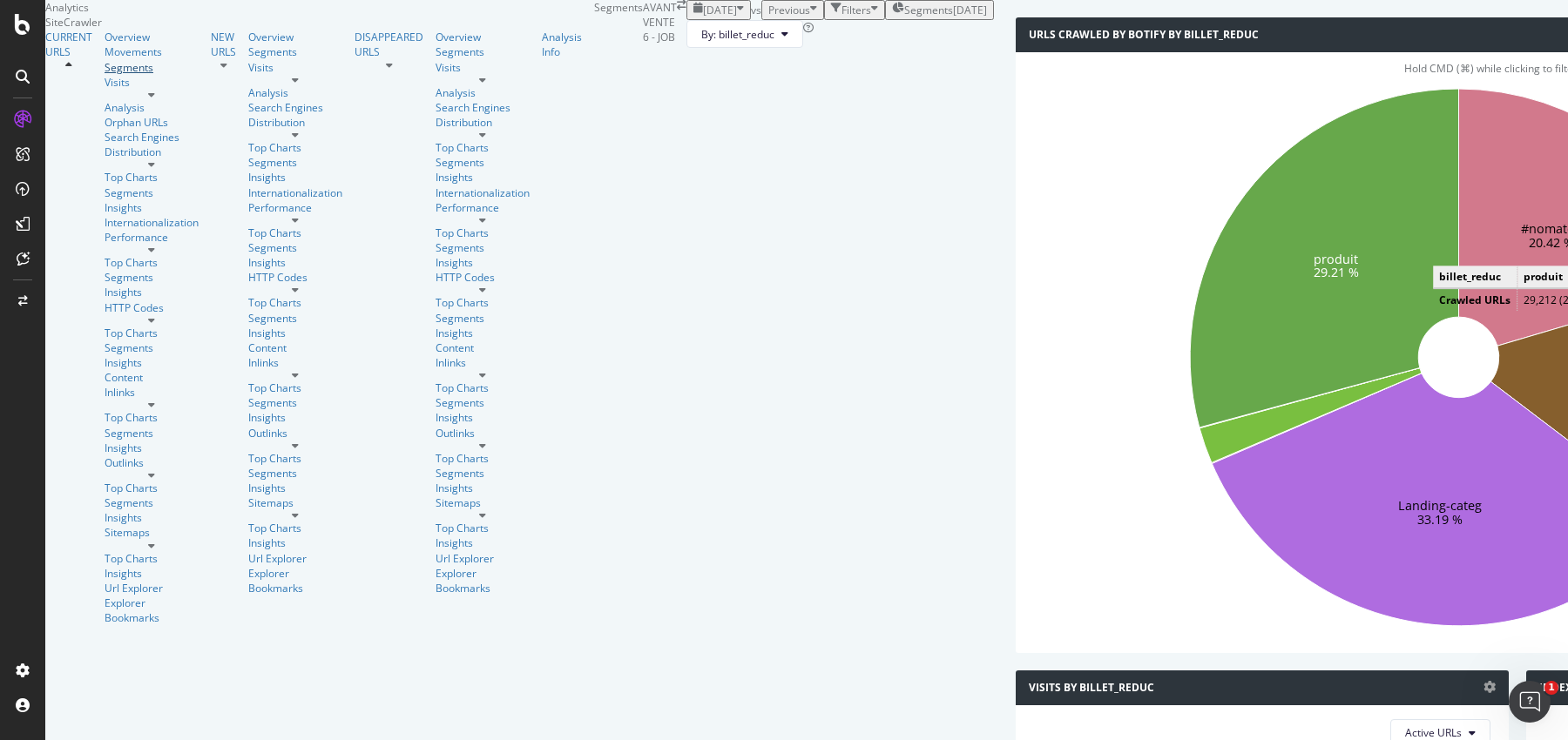
scroll to position [59, 0]
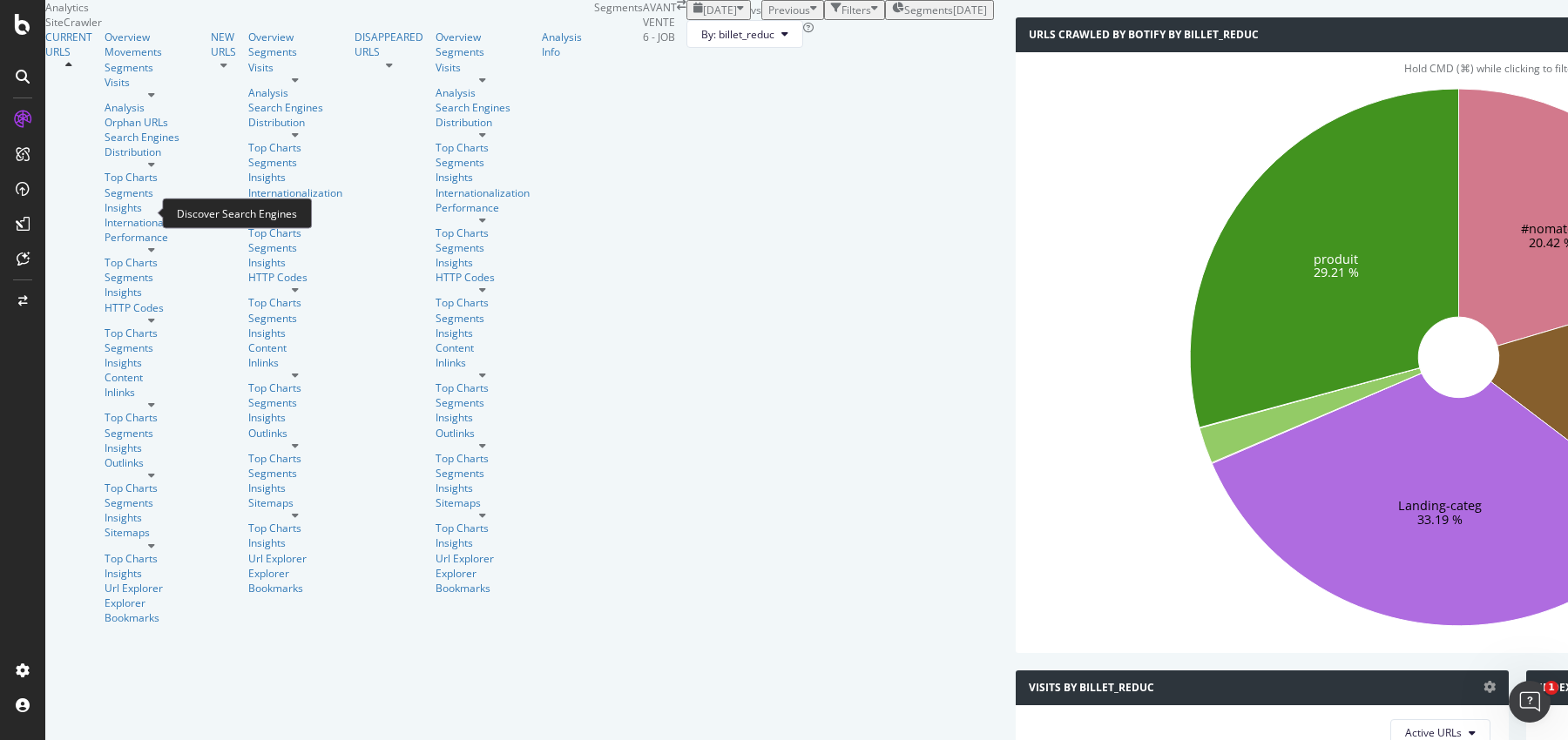
click at [104, 170] on div "Distribution" at bounding box center [157, 157] width 106 height 25
click at [104, 159] on div "Distribution" at bounding box center [151, 152] width 94 height 15
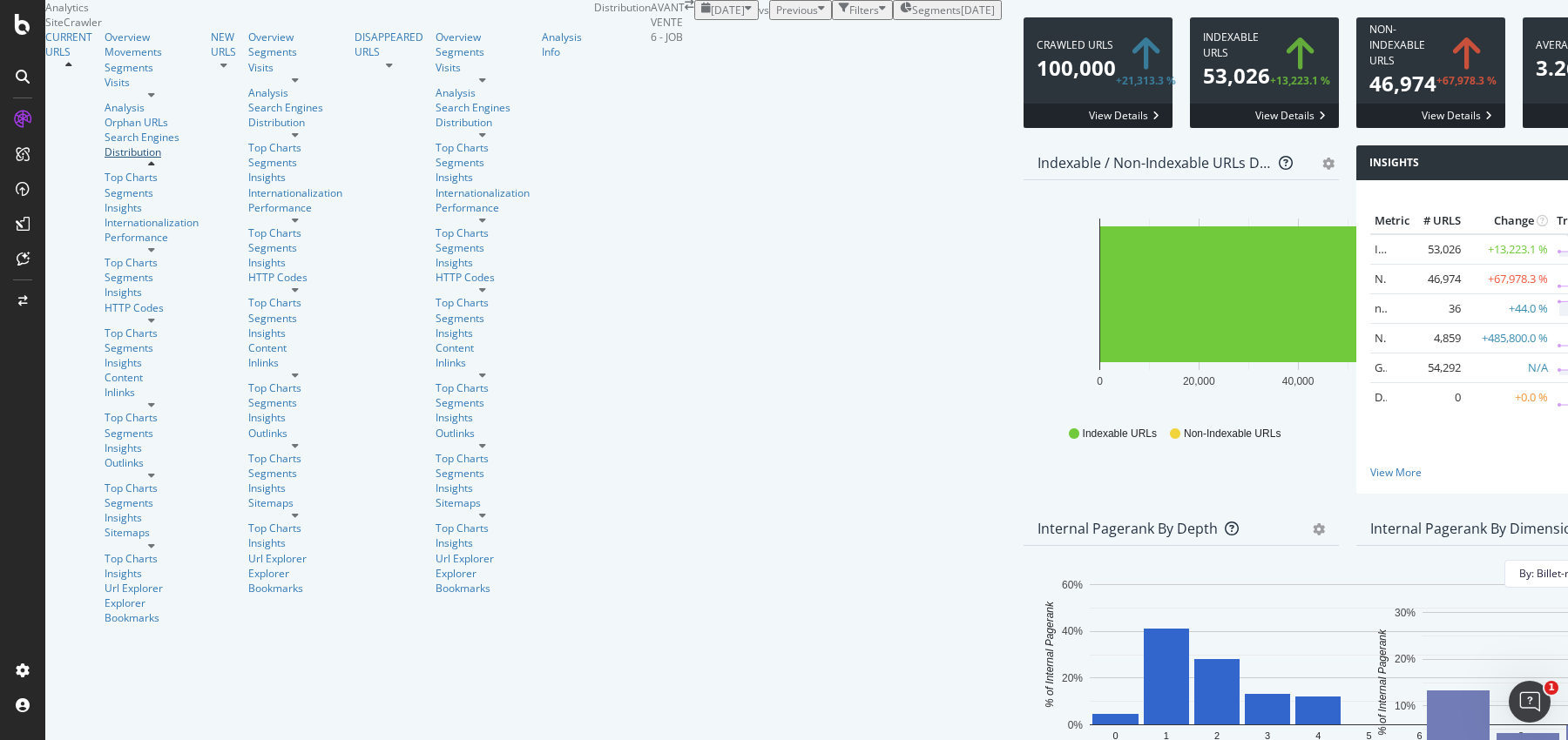
scroll to position [312, 0]
